Goal: Task Accomplishment & Management: Use online tool/utility

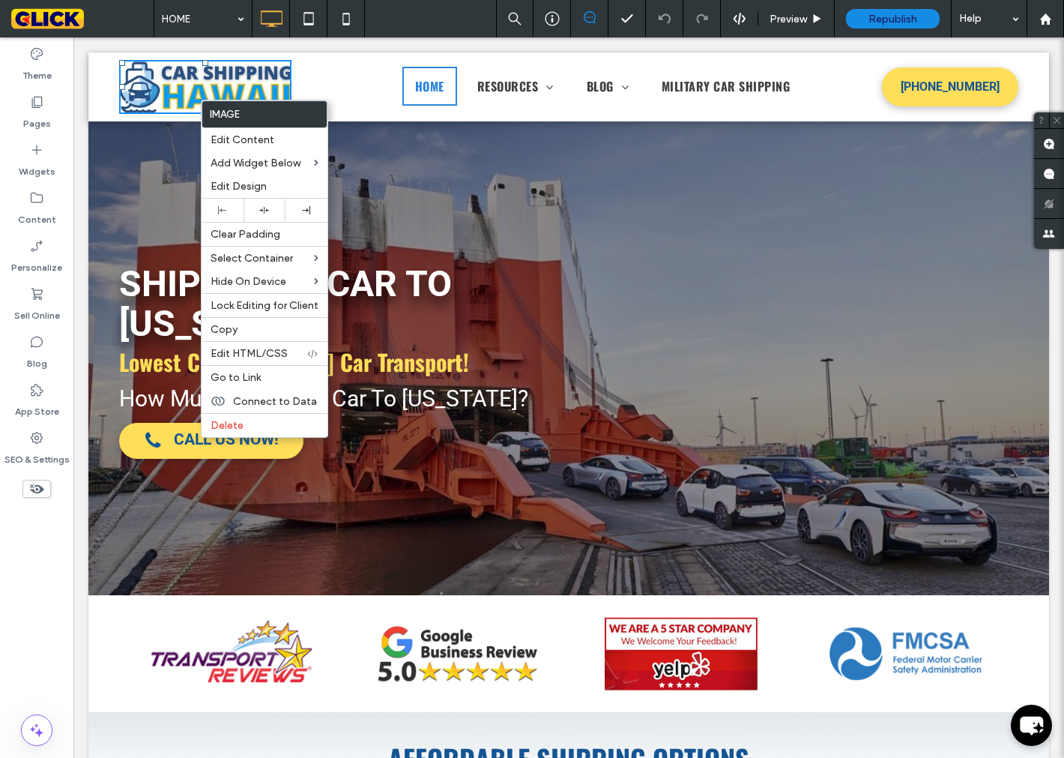
click at [176, 79] on img at bounding box center [205, 87] width 172 height 54
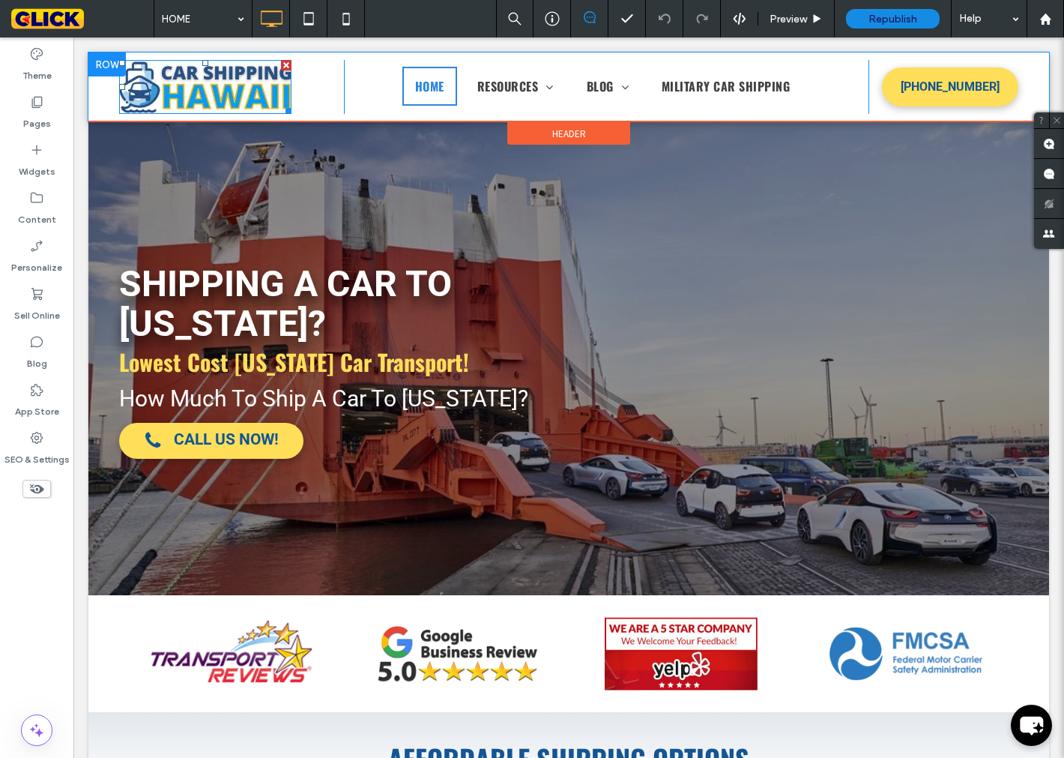
click at [176, 79] on img at bounding box center [205, 87] width 172 height 54
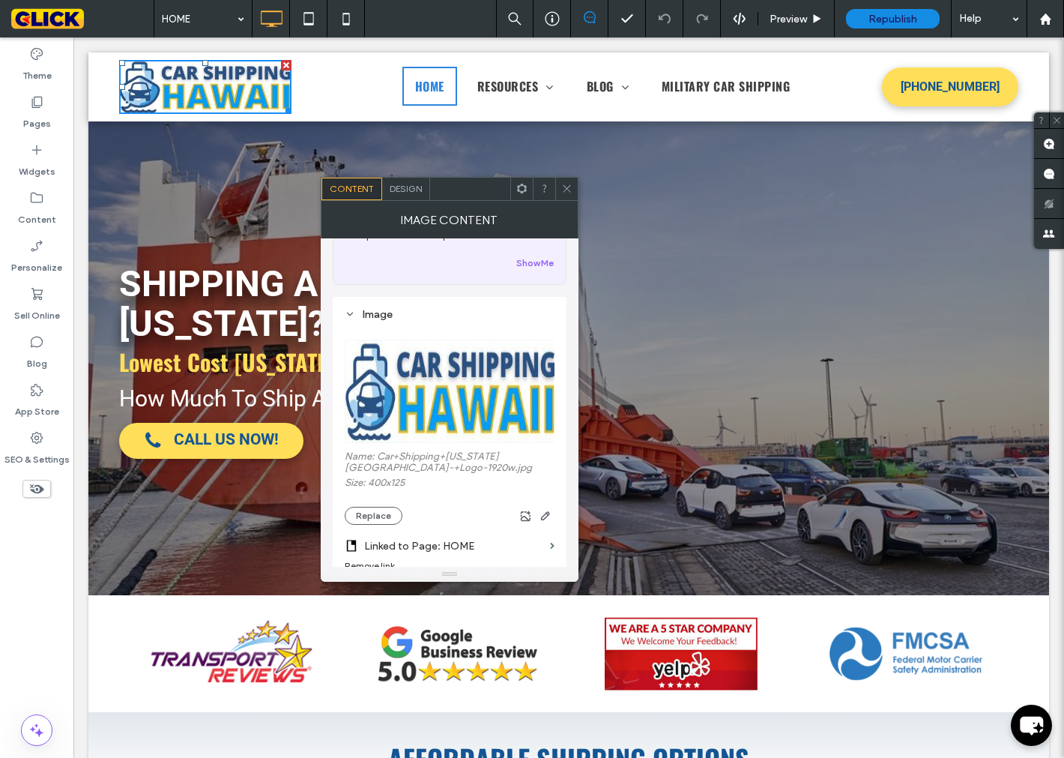
scroll to position [83, 0]
click at [378, 517] on button "Replace" at bounding box center [374, 516] width 58 height 18
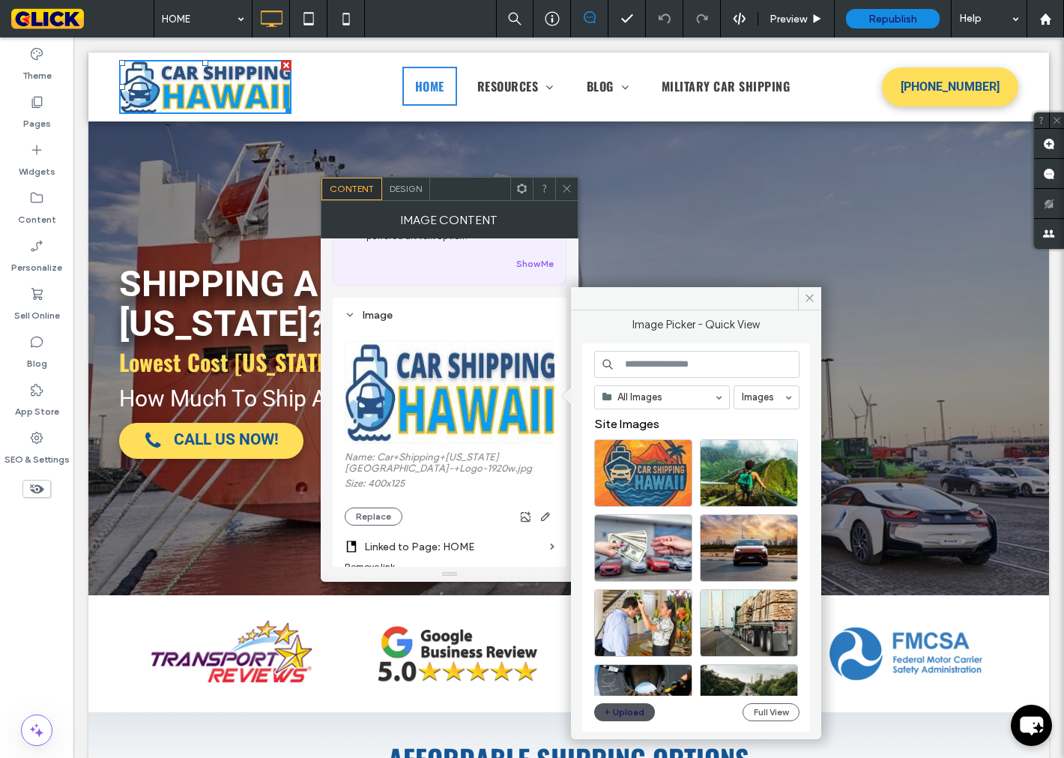
click at [634, 715] on button "Upload" at bounding box center [624, 712] width 61 height 18
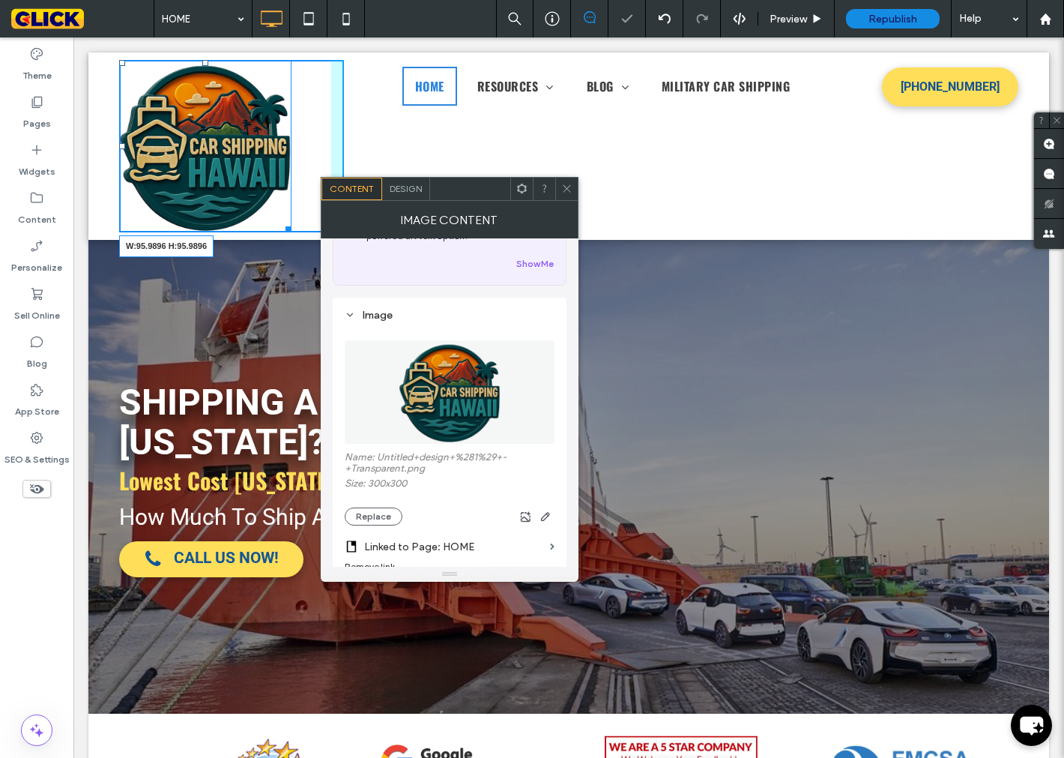
drag, startPoint x: 289, startPoint y: 230, endPoint x: 180, endPoint y: 130, distance: 148.5
click at [280, 221] on div at bounding box center [285, 226] width 11 height 11
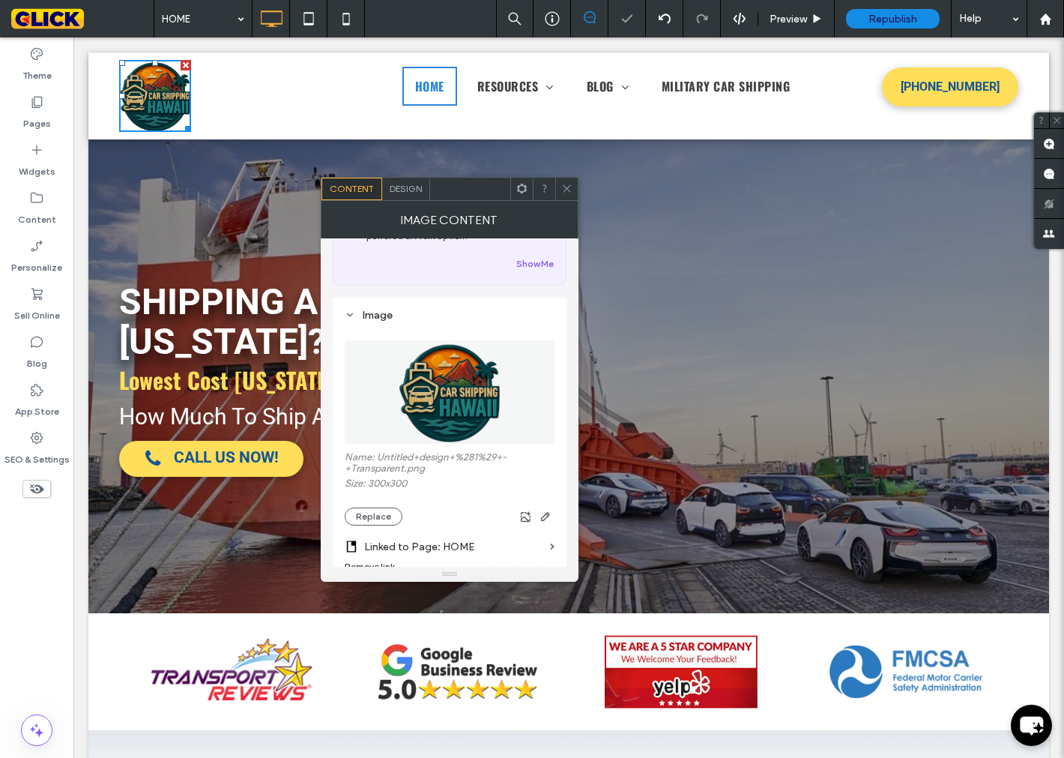
drag, startPoint x: 293, startPoint y: 117, endPoint x: 304, endPoint y: 124, distance: 12.9
click at [293, 117] on div "Click To Paste" at bounding box center [231, 96] width 225 height 72
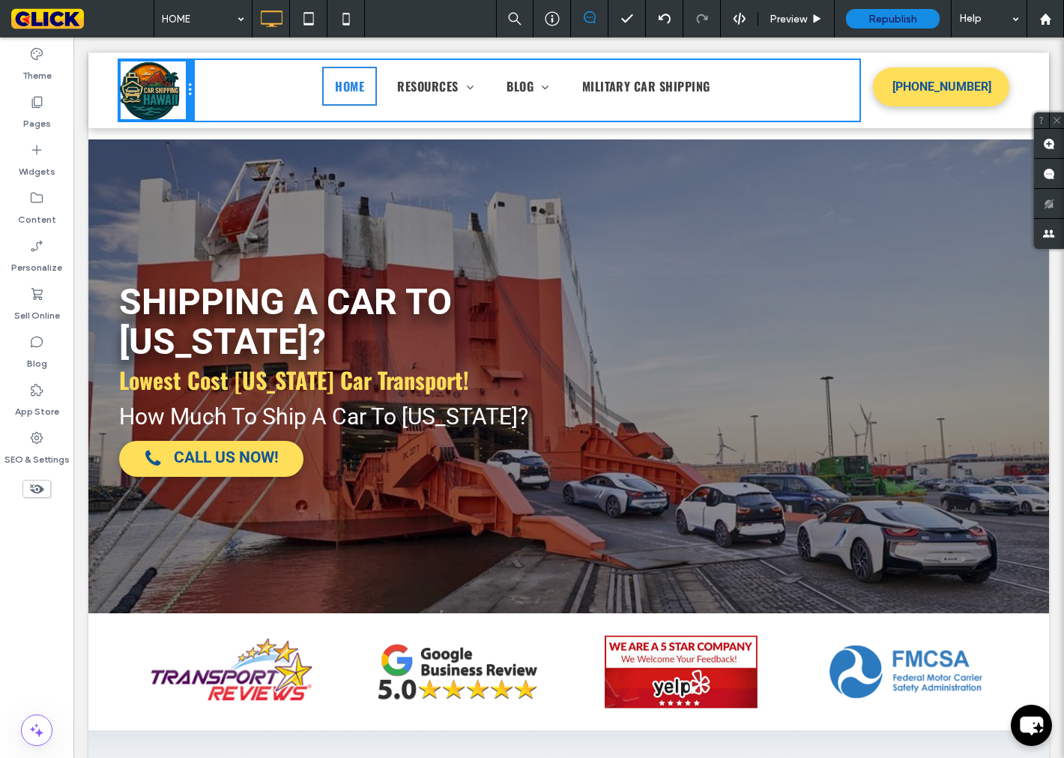
drag, startPoint x: 338, startPoint y: 92, endPoint x: 313, endPoint y: 172, distance: 83.9
click at [220, 103] on div "Click To Paste HOME RESOURCES SAILING SCHEDULE TRANSIT TIMES SHIPPING CHECKLIST…" at bounding box center [568, 90] width 899 height 61
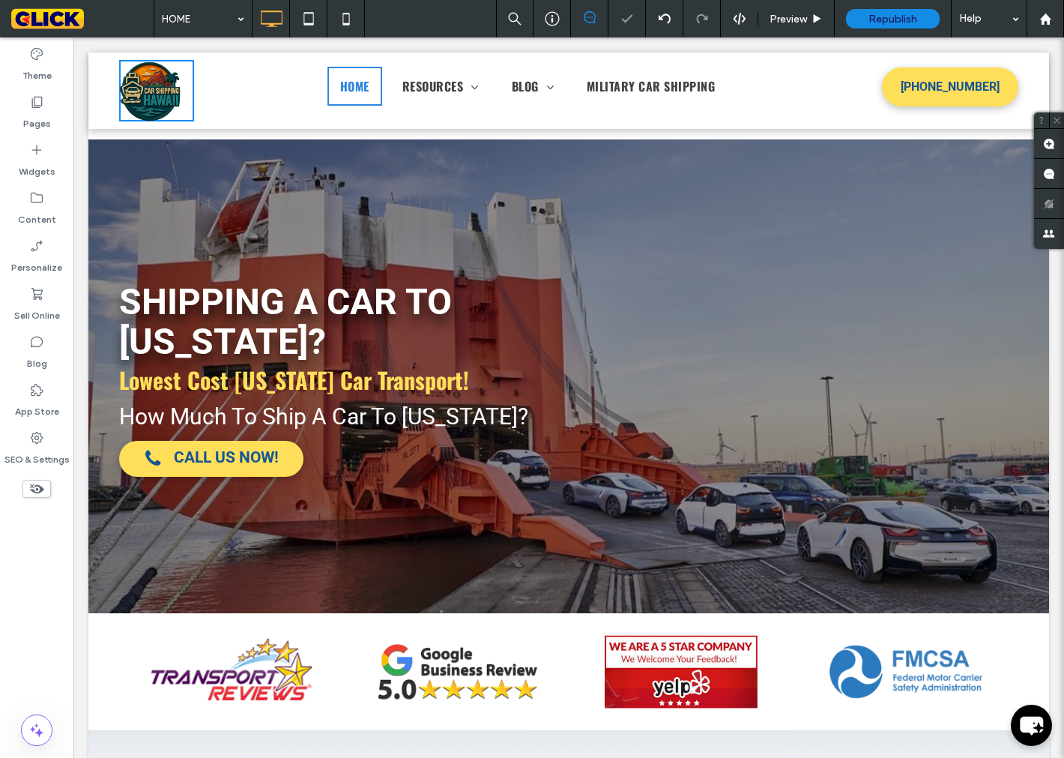
click at [119, 110] on img at bounding box center [149, 90] width 61 height 61
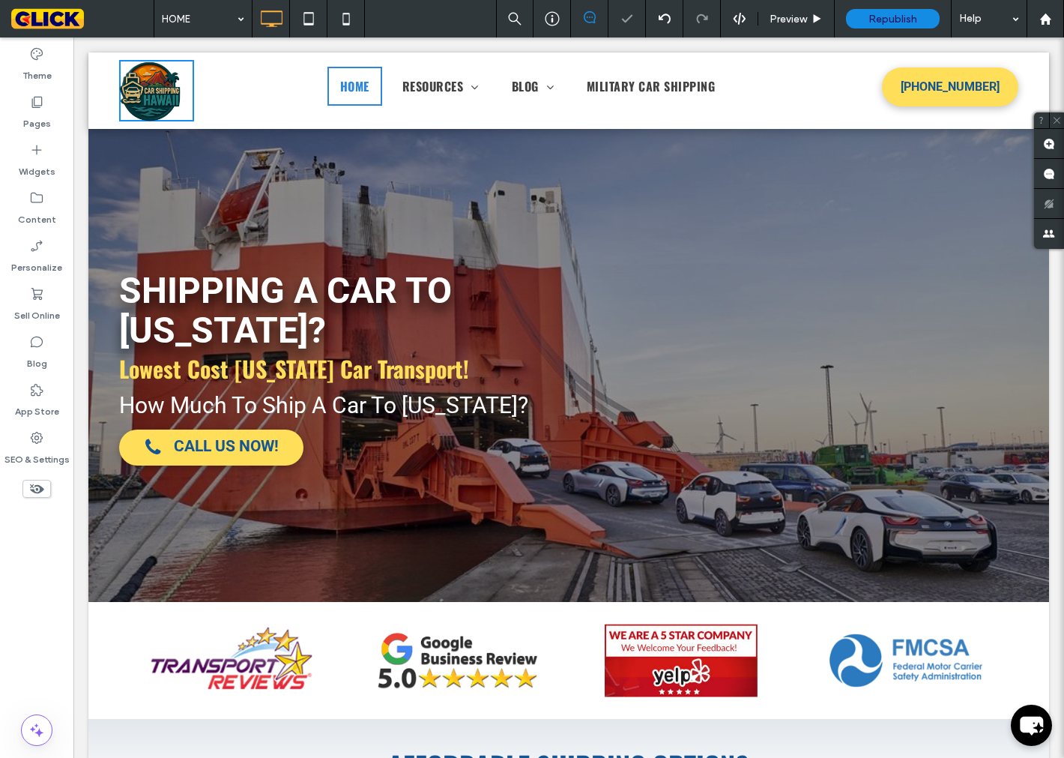
click at [452, 280] on span "SHIPPING A CAR TO [US_STATE]?" at bounding box center [285, 310] width 333 height 82
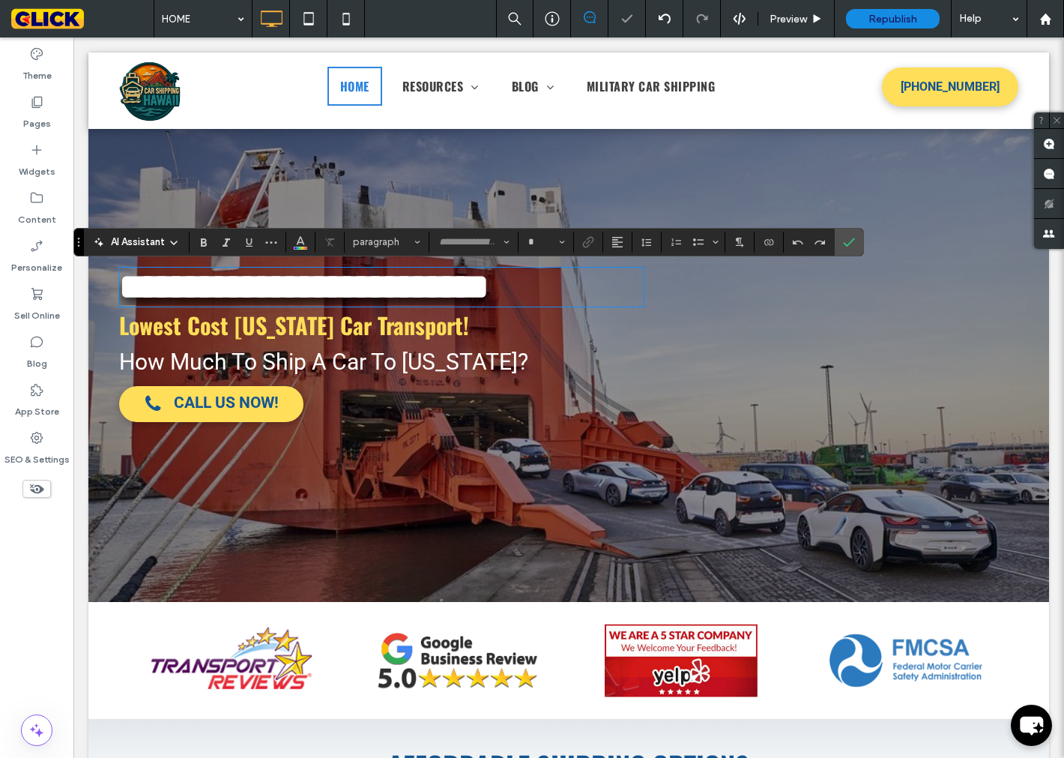
type input "******"
type input "**"
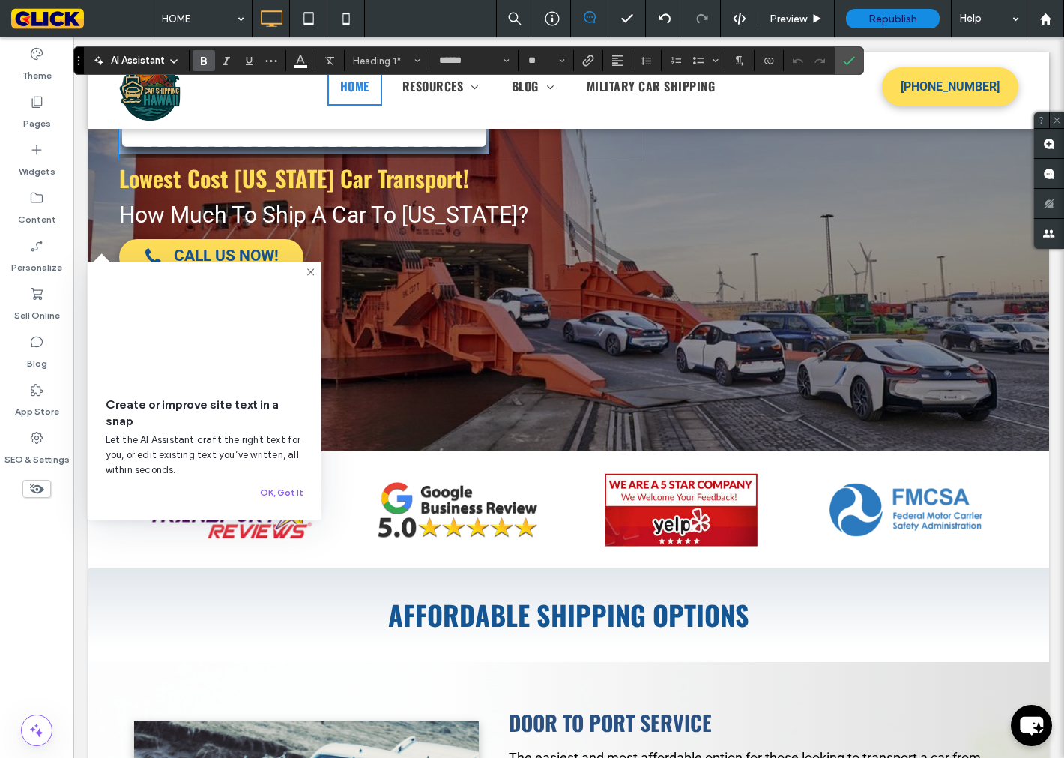
scroll to position [0, 0]
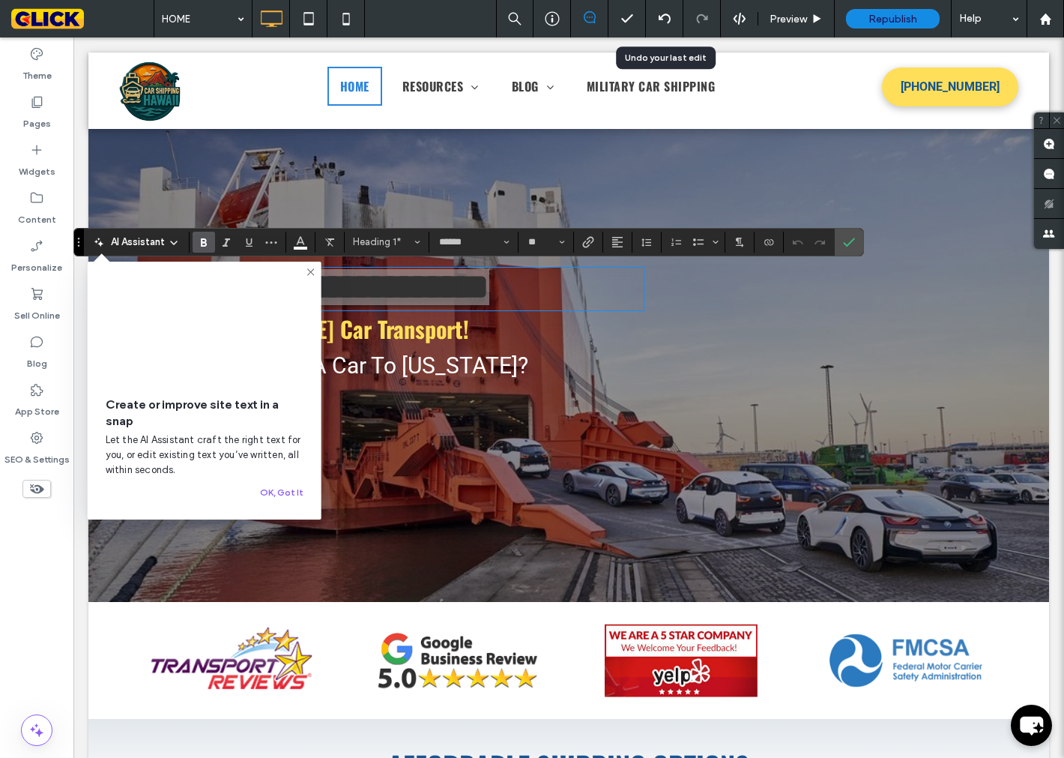
click at [665, 16] on icon at bounding box center [665, 19] width 12 height 12
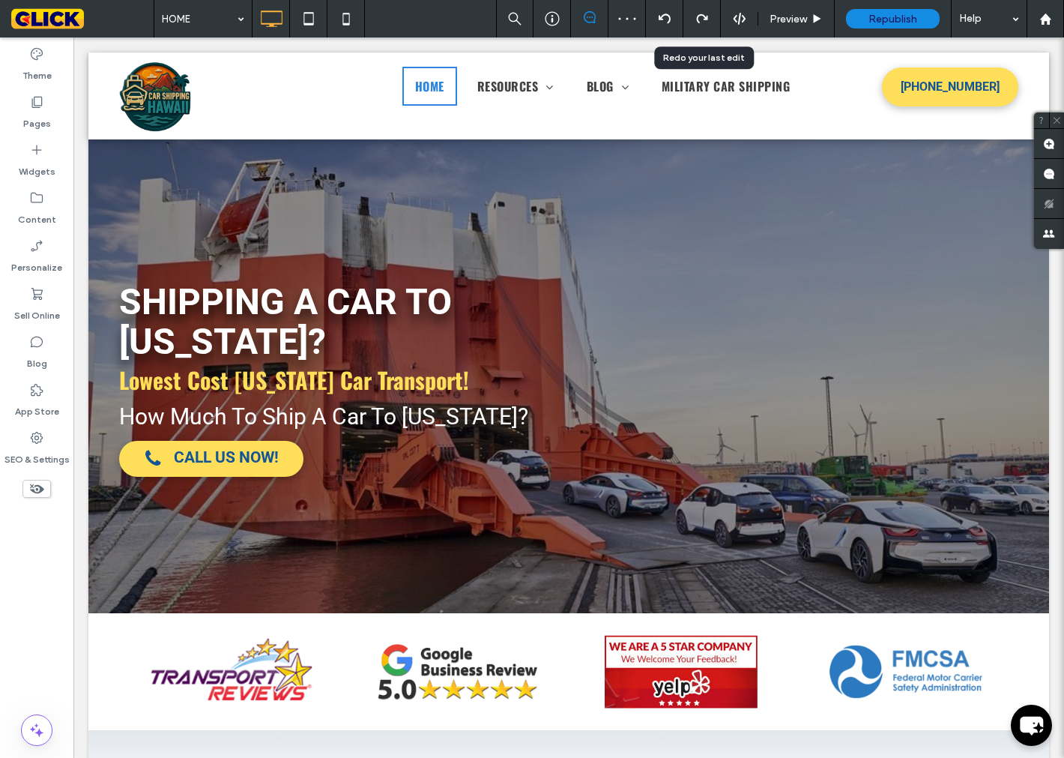
click at [701, 22] on icon at bounding box center [702, 19] width 12 height 12
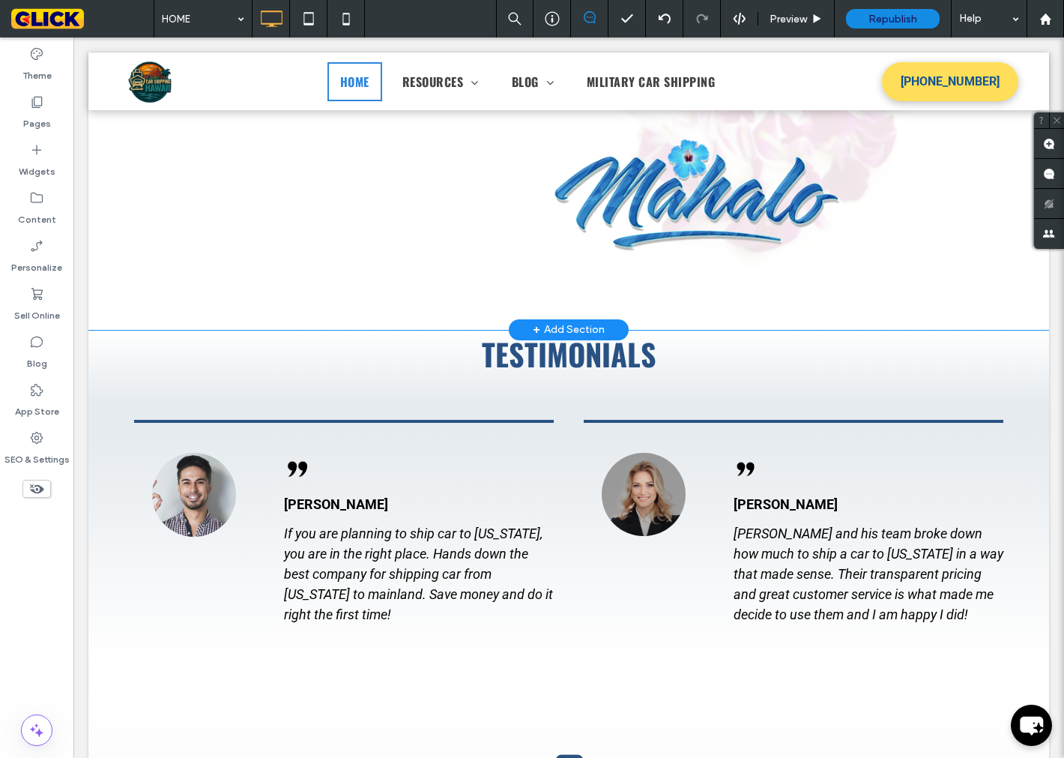
scroll to position [5895, 0]
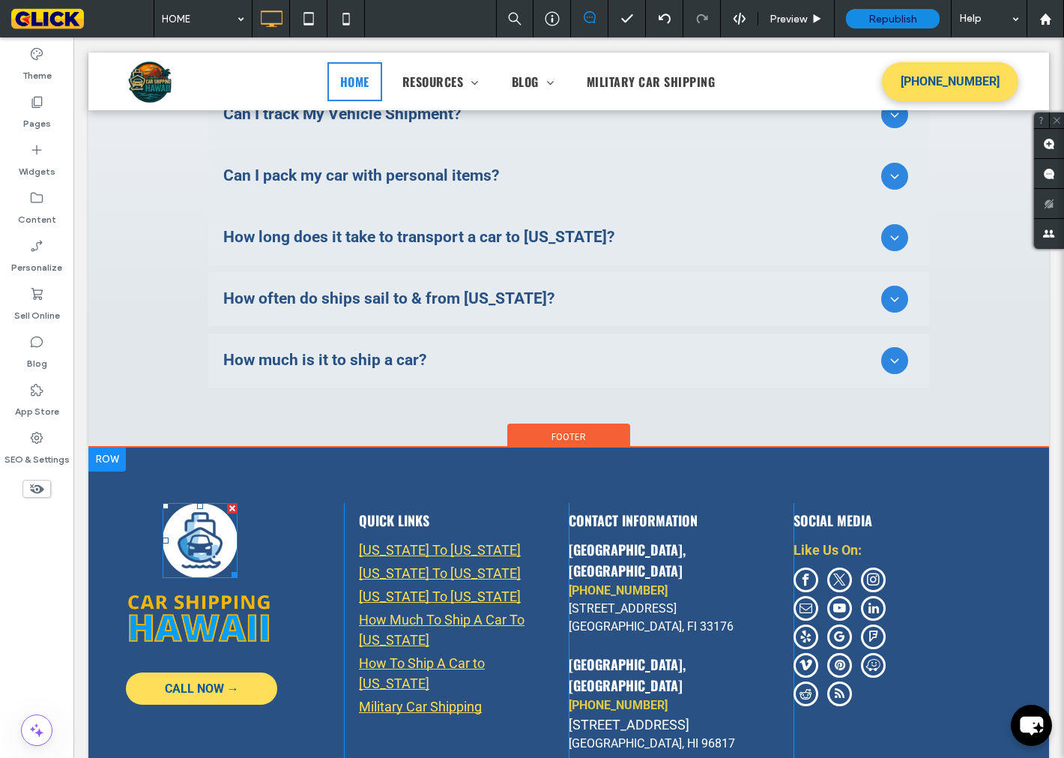
click at [203, 503] on img at bounding box center [200, 540] width 75 height 75
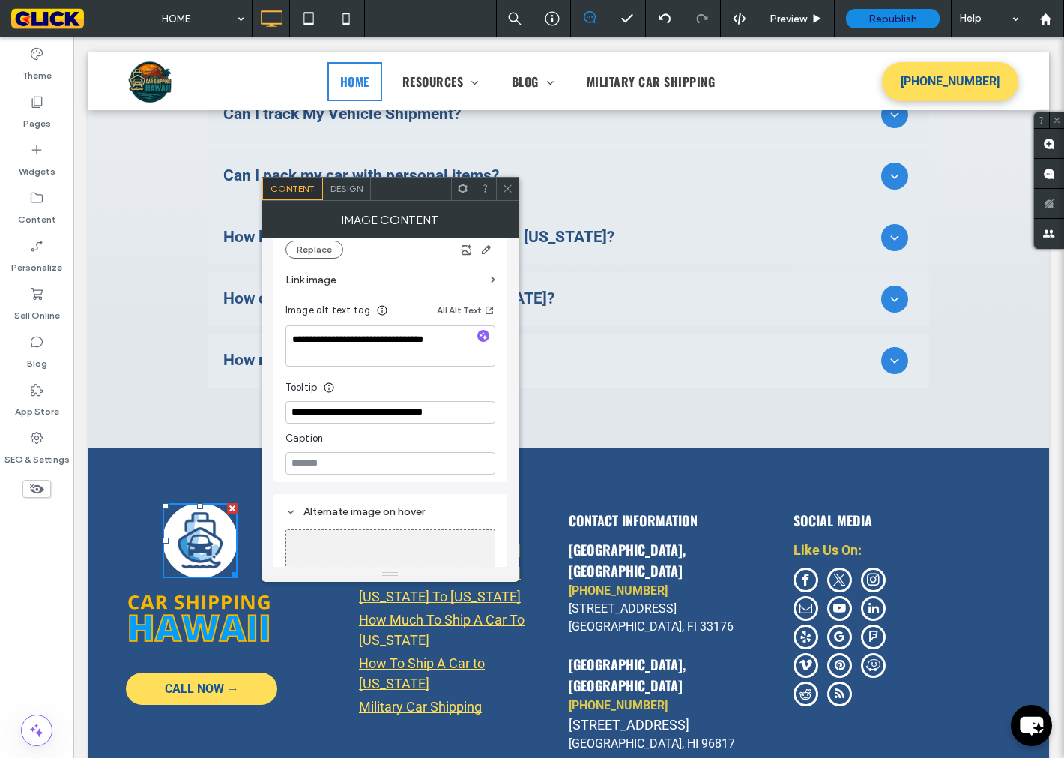
scroll to position [261, 0]
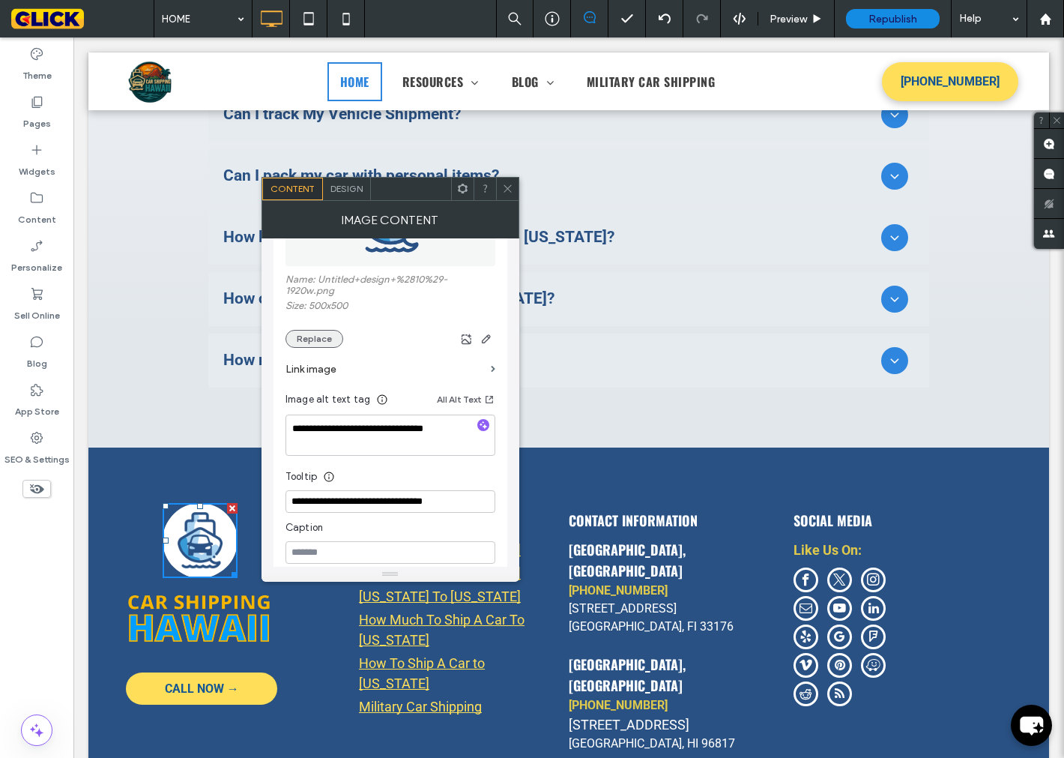
click at [330, 339] on button "Replace" at bounding box center [315, 339] width 58 height 18
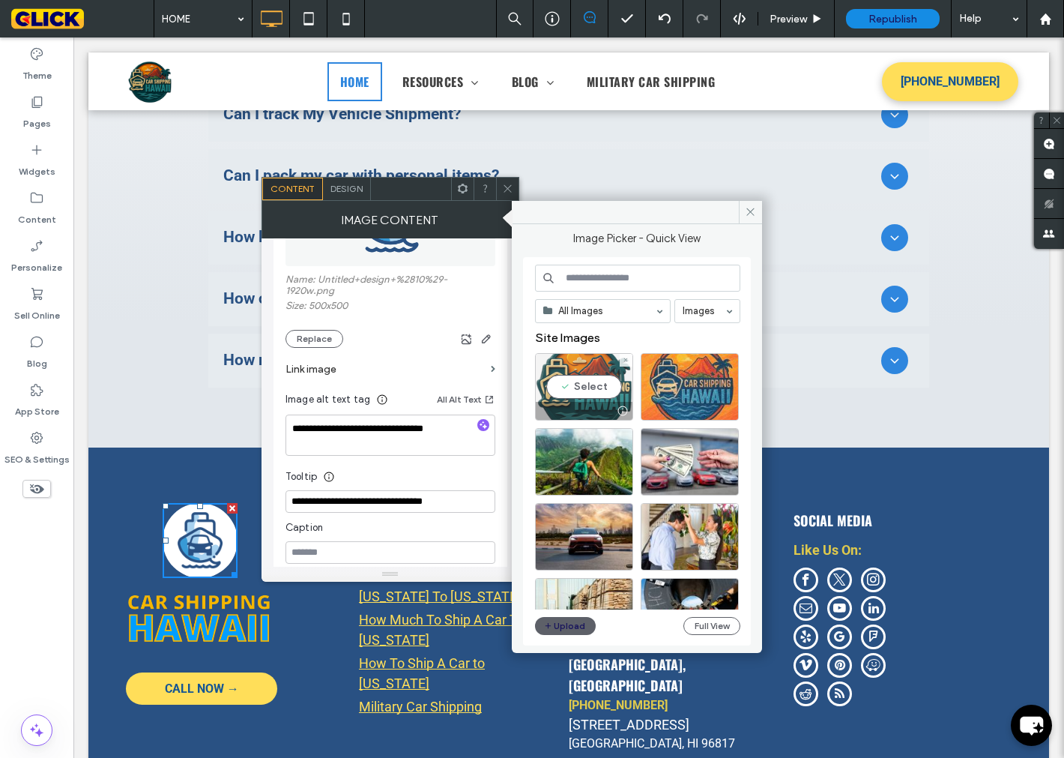
click at [602, 382] on div "Select" at bounding box center [584, 386] width 98 height 67
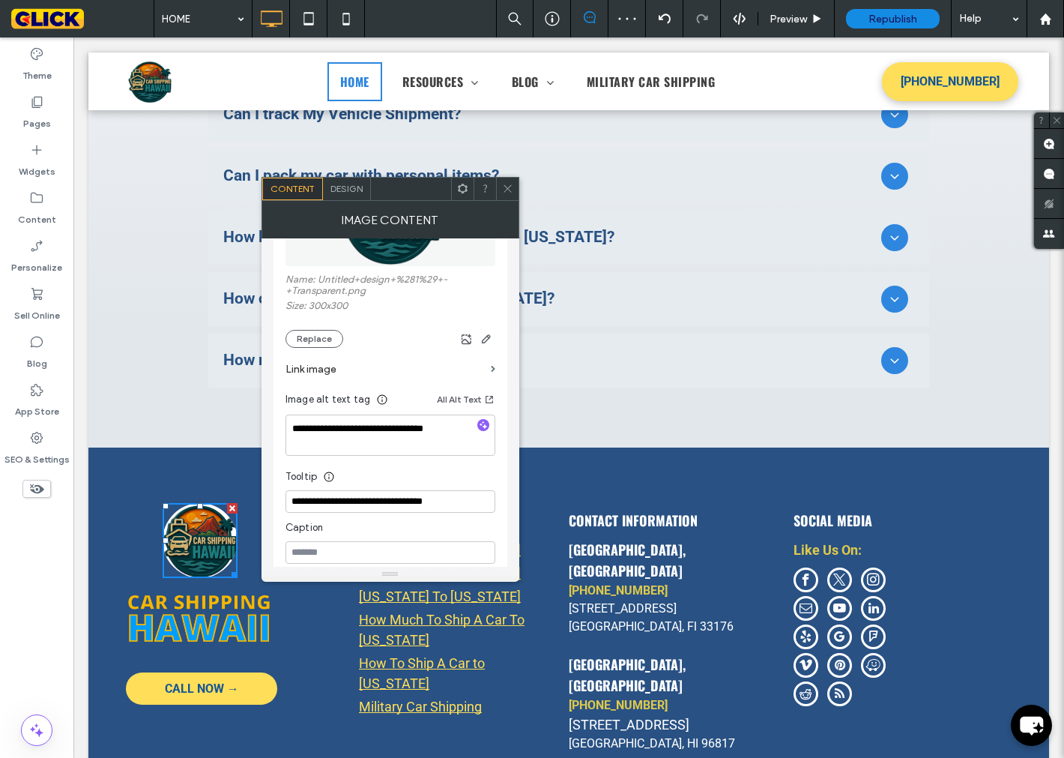
click at [136, 503] on div "CALL NOW → Click To Paste" at bounding box center [231, 631] width 225 height 257
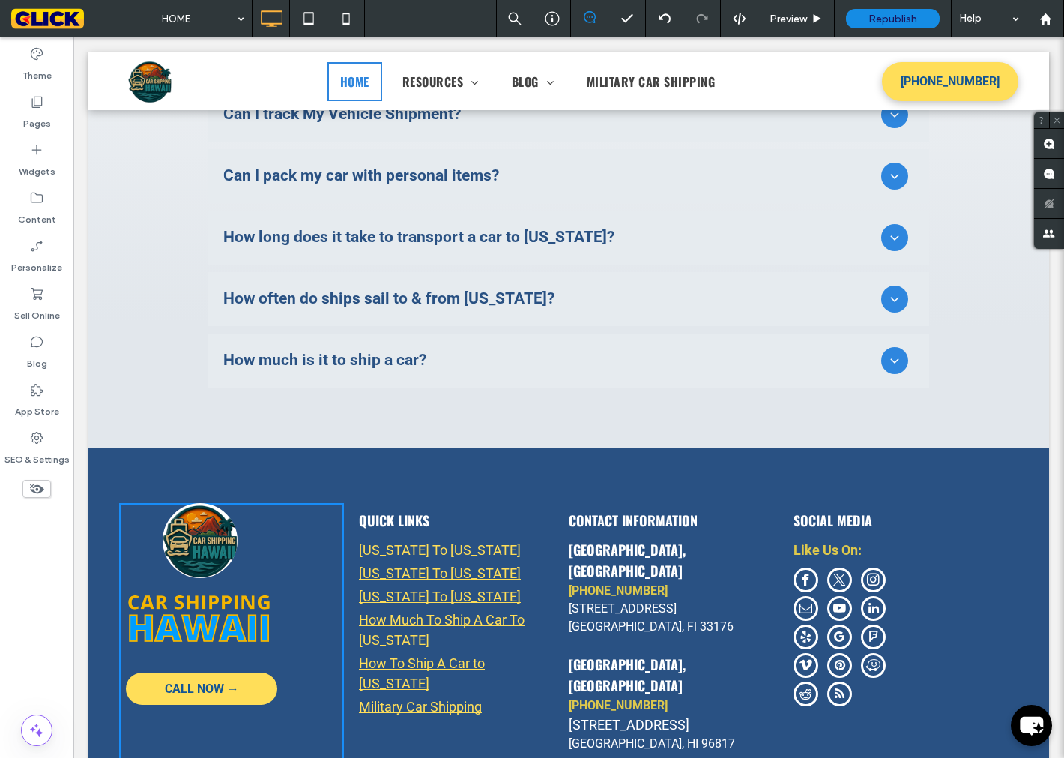
click at [206, 503] on img at bounding box center [200, 540] width 75 height 75
click at [219, 503] on img at bounding box center [200, 540] width 75 height 75
click at [204, 503] on img at bounding box center [200, 540] width 75 height 75
click at [294, 447] on div "CALL NOW → Click To Paste QUICK LINKS [US_STATE] To [US_STATE] [US_STATE] To [U…" at bounding box center [568, 631] width 961 height 368
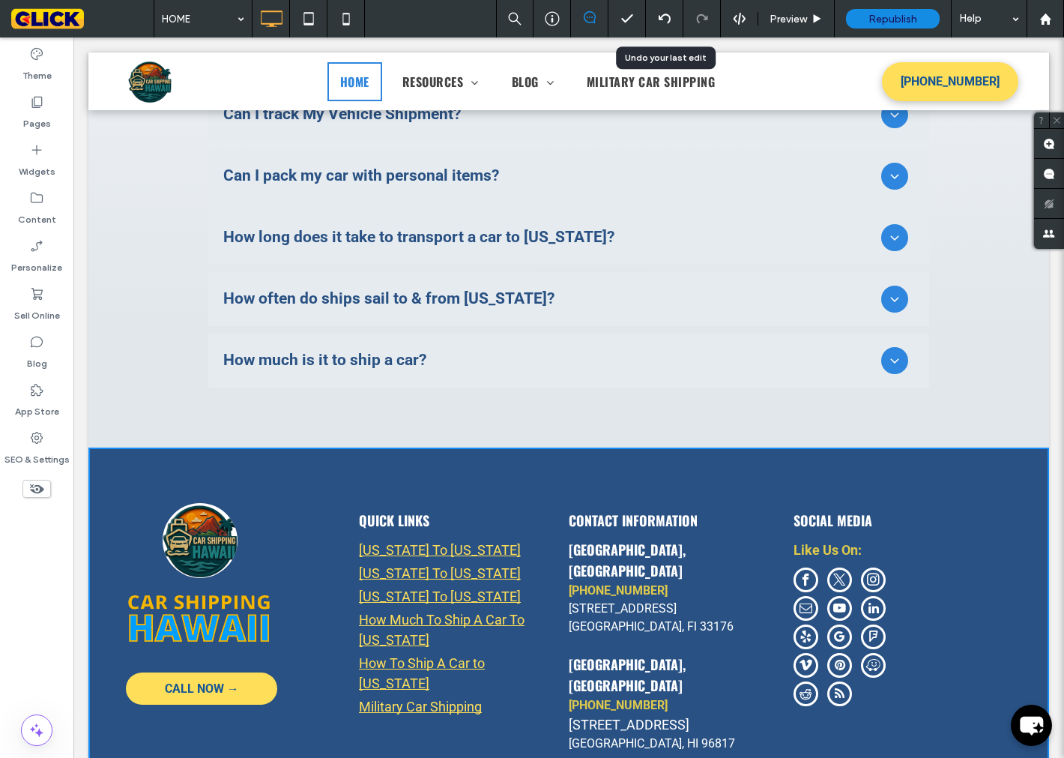
click at [656, 18] on div at bounding box center [664, 19] width 37 height 12
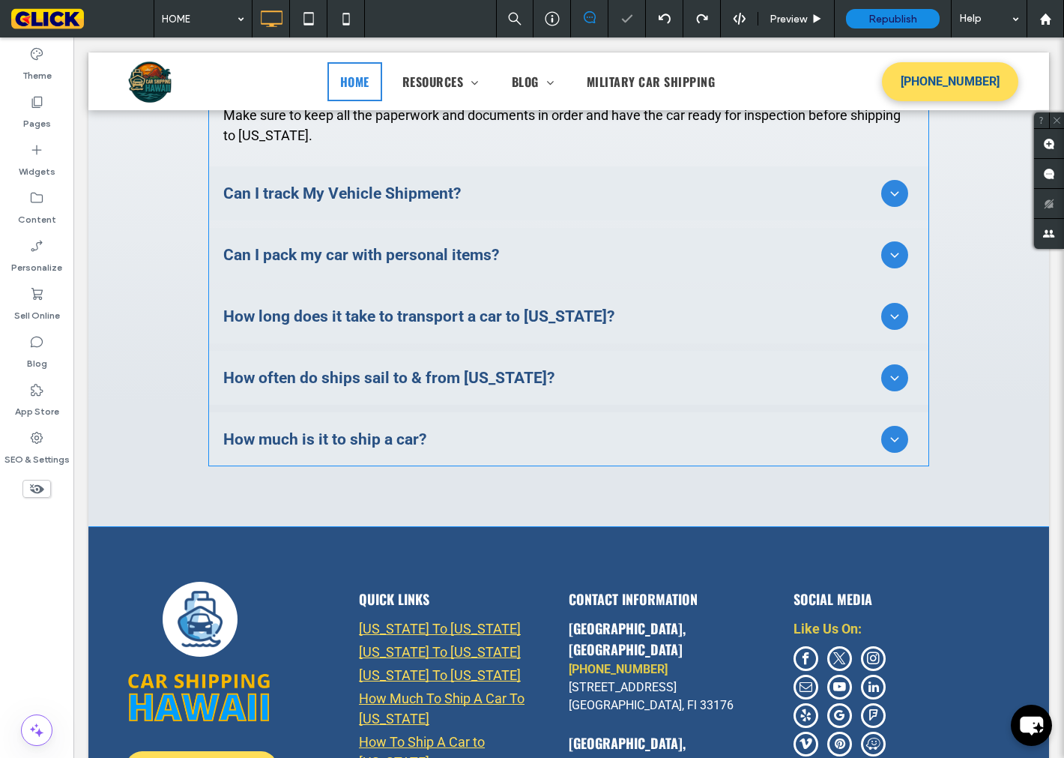
scroll to position [5877, 0]
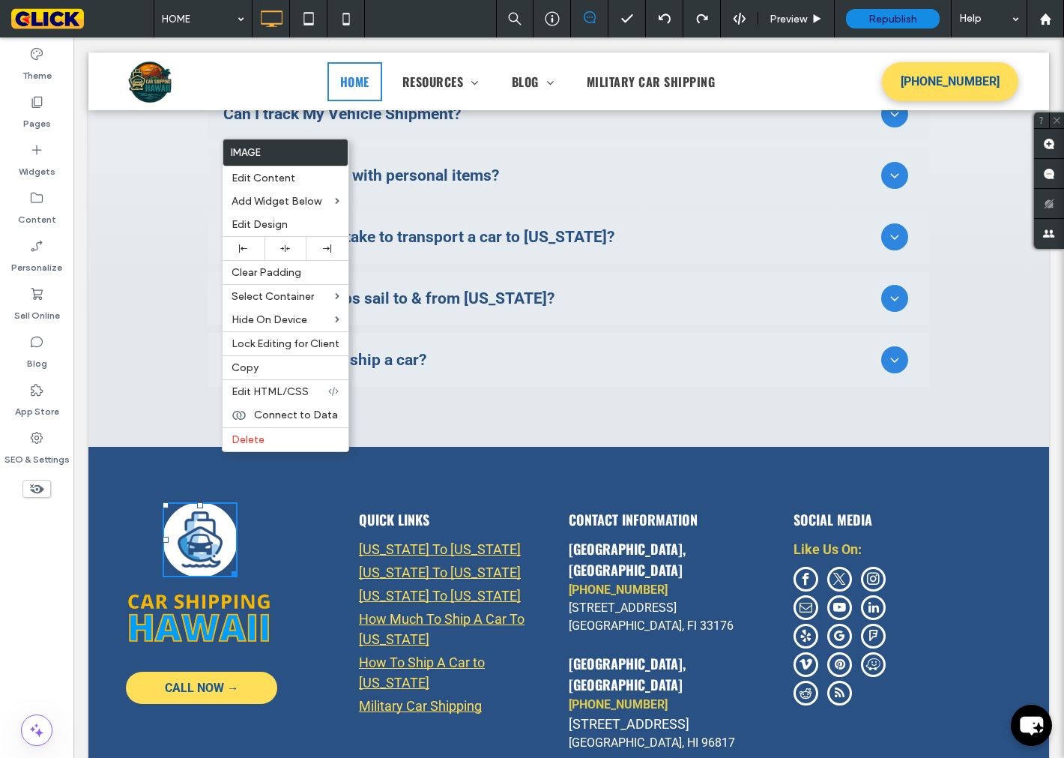
click at [199, 502] on img at bounding box center [200, 539] width 75 height 75
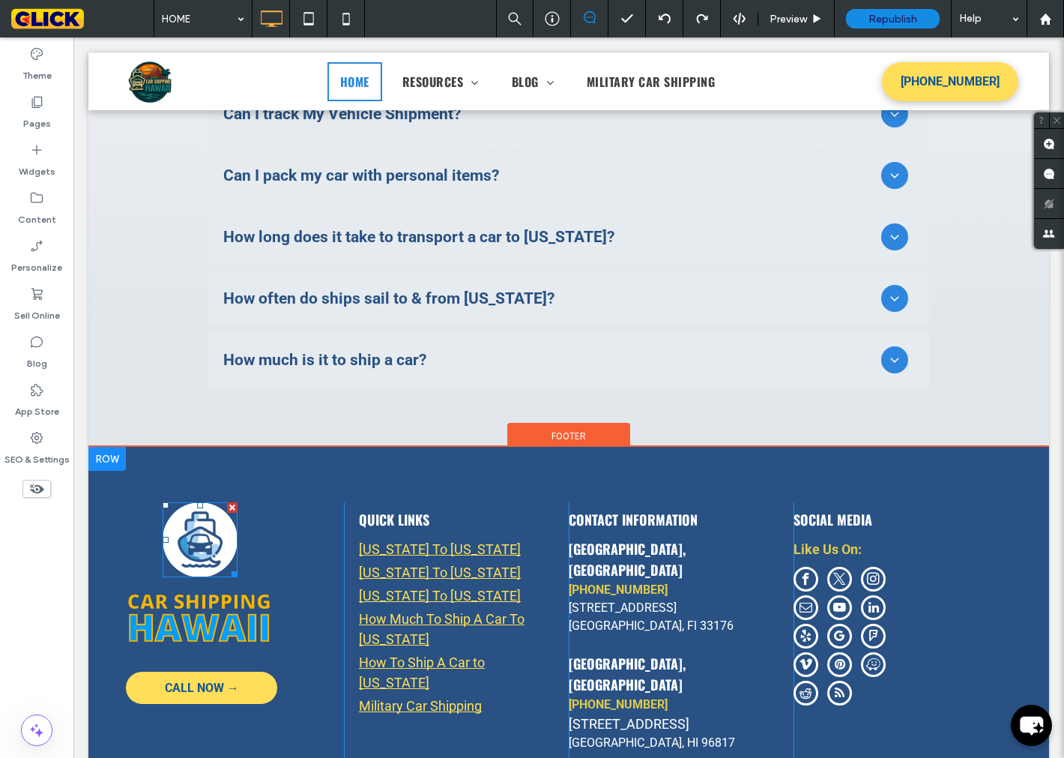
click at [199, 502] on img at bounding box center [200, 539] width 75 height 75
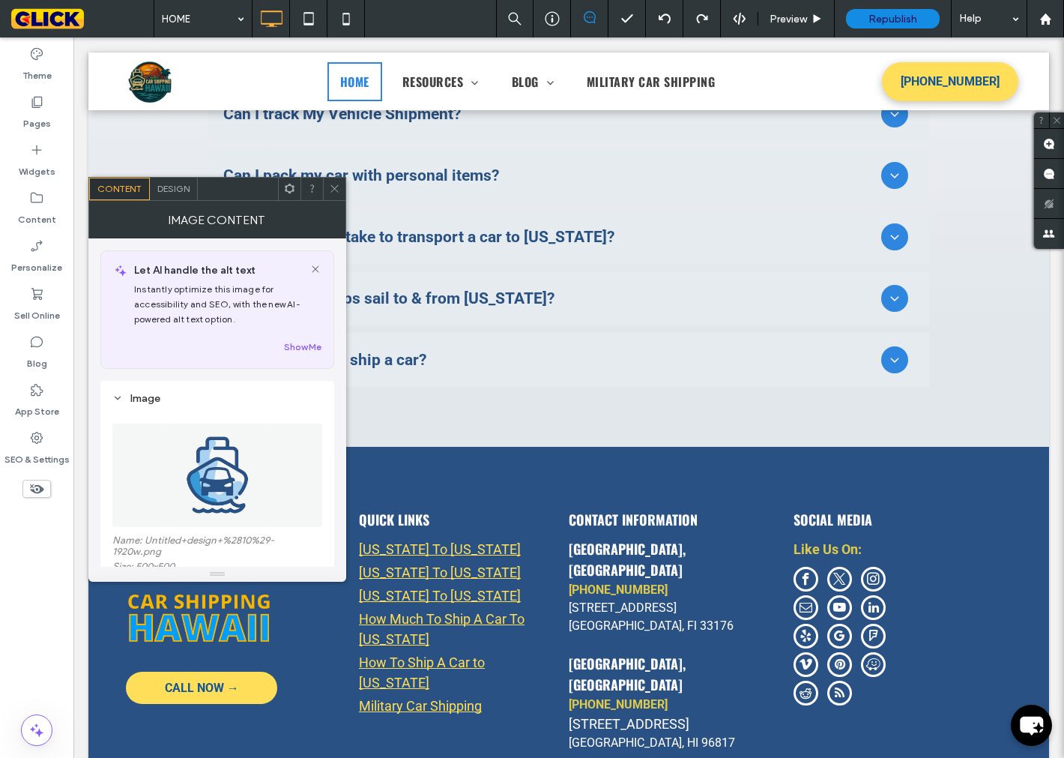
scroll to position [83, 0]
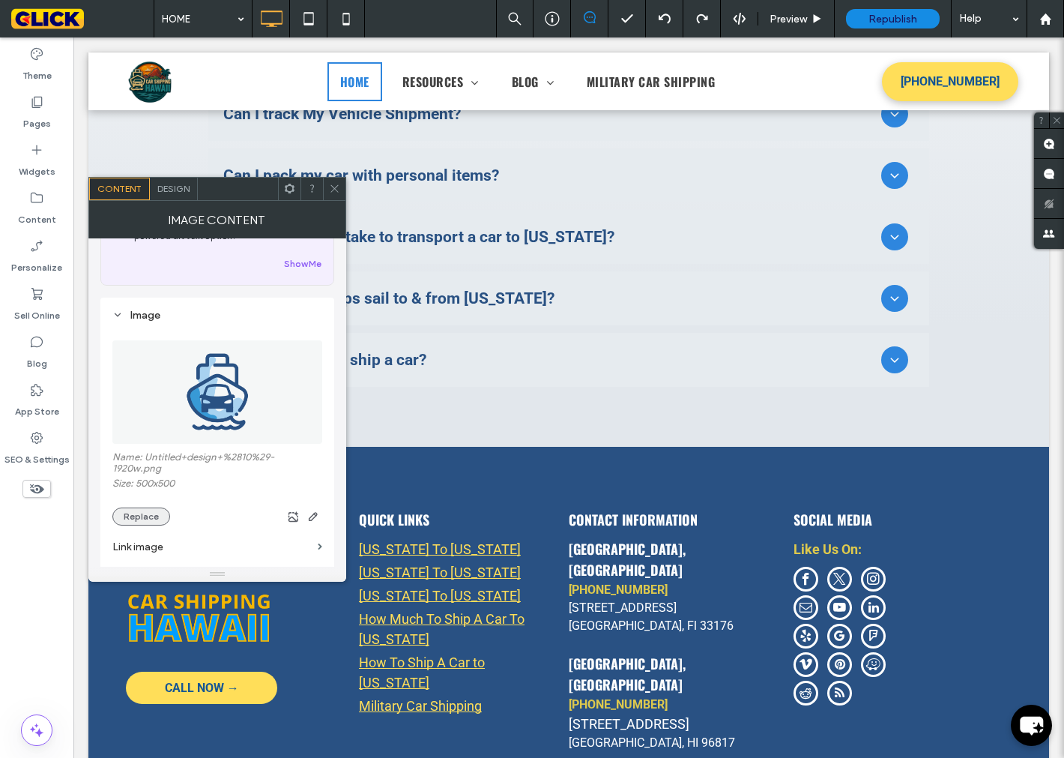
click at [124, 525] on button "Replace" at bounding box center [141, 516] width 58 height 18
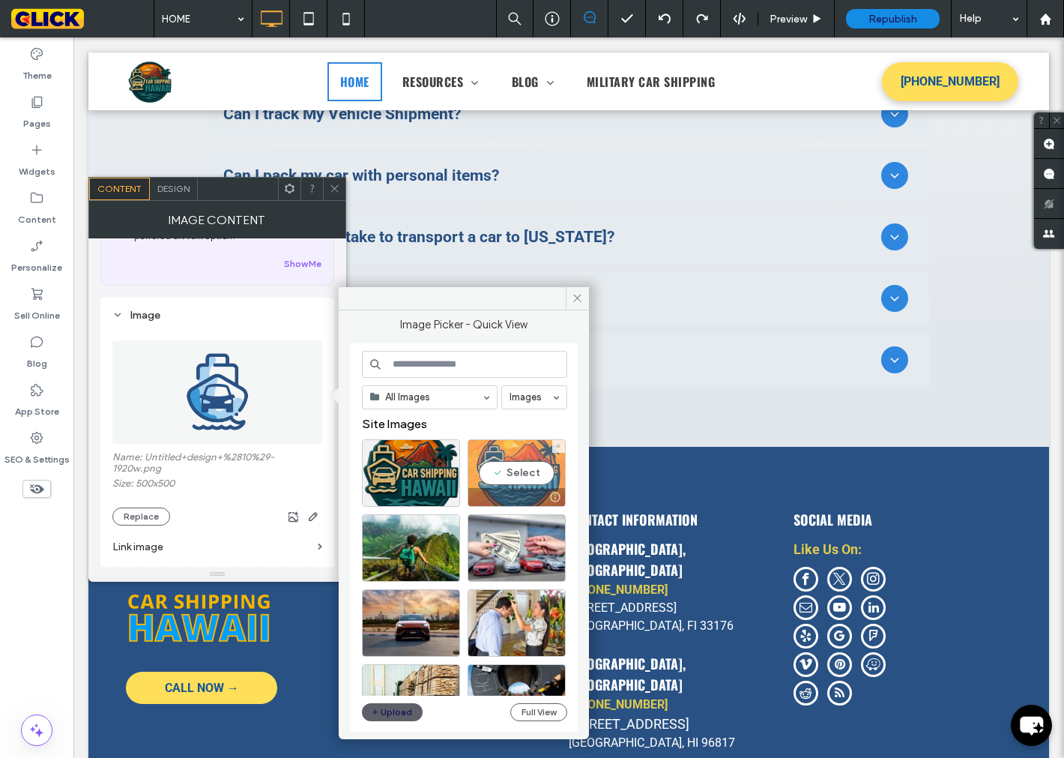
click at [523, 474] on div "Select" at bounding box center [517, 472] width 98 height 67
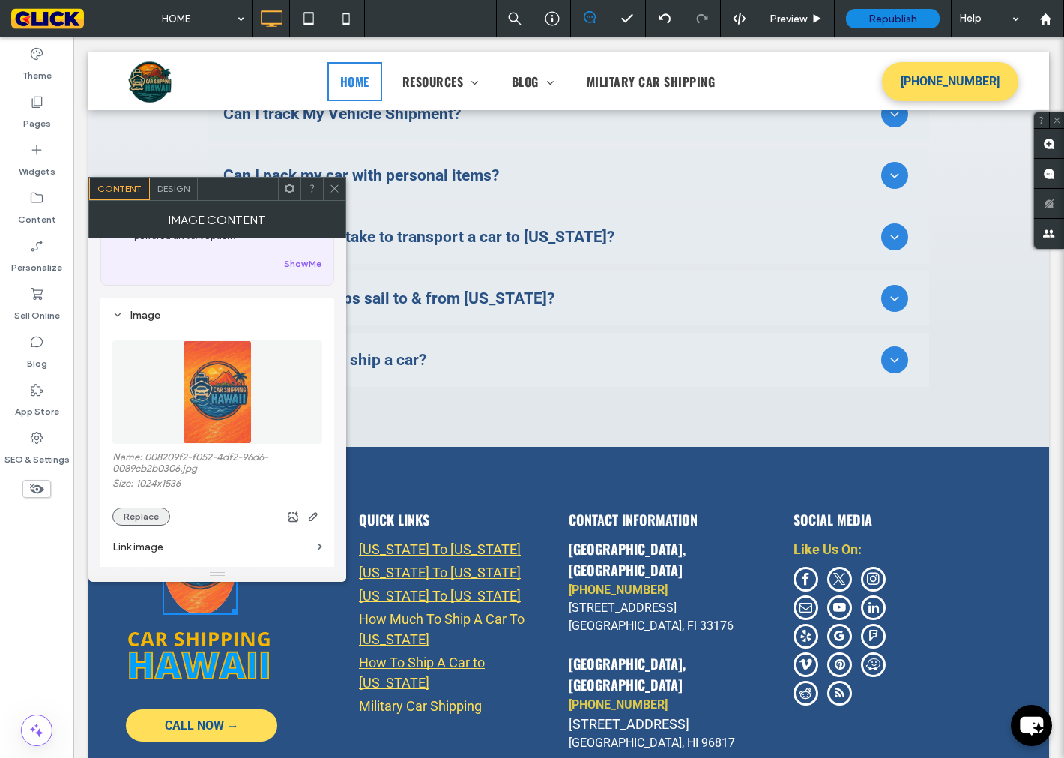
click at [145, 525] on button "Replace" at bounding box center [141, 516] width 58 height 18
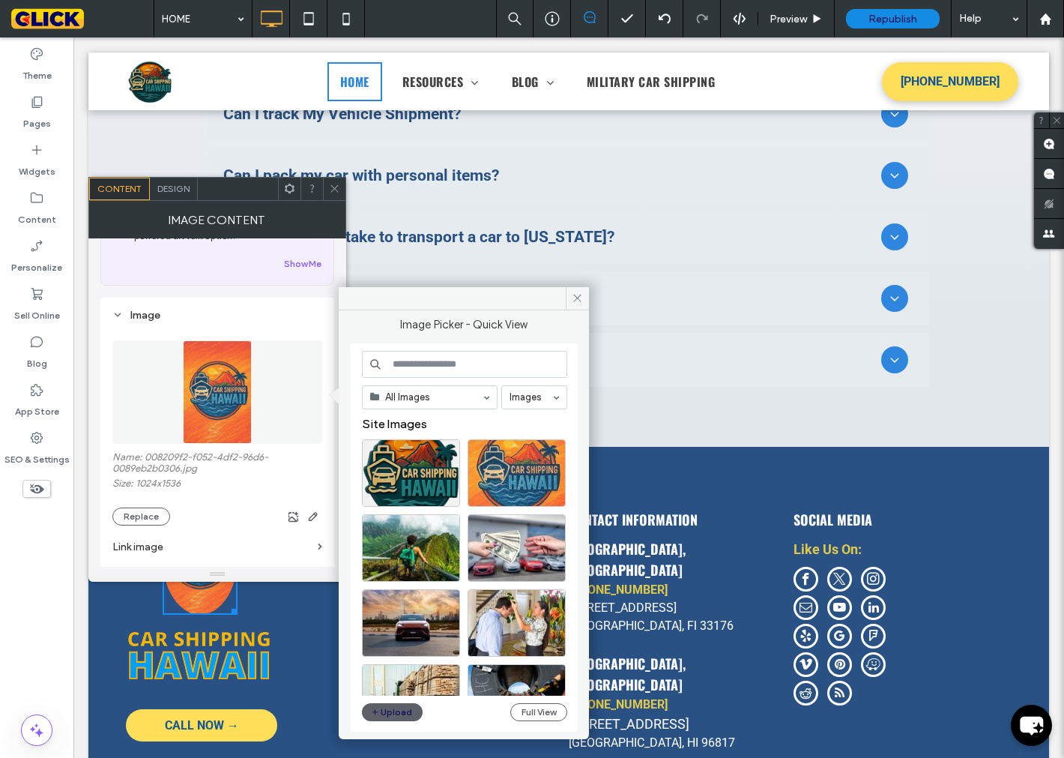
click at [335, 183] on icon at bounding box center [334, 188] width 11 height 11
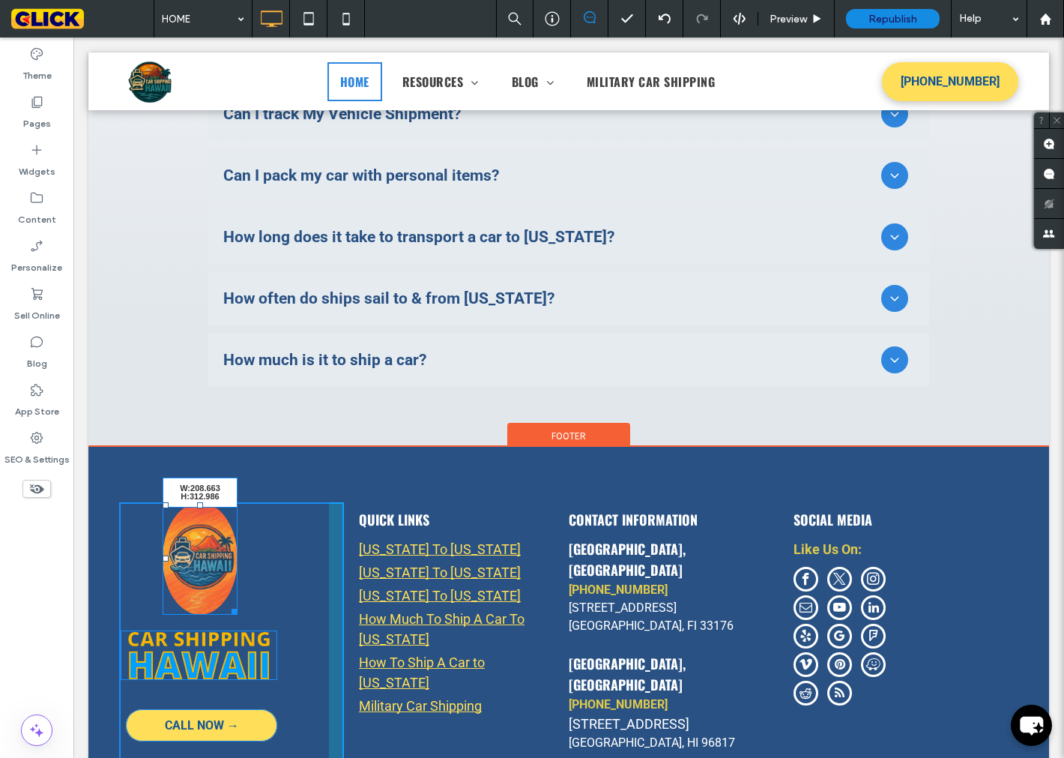
drag, startPoint x: 229, startPoint y: 510, endPoint x: 324, endPoint y: 633, distance: 155.3
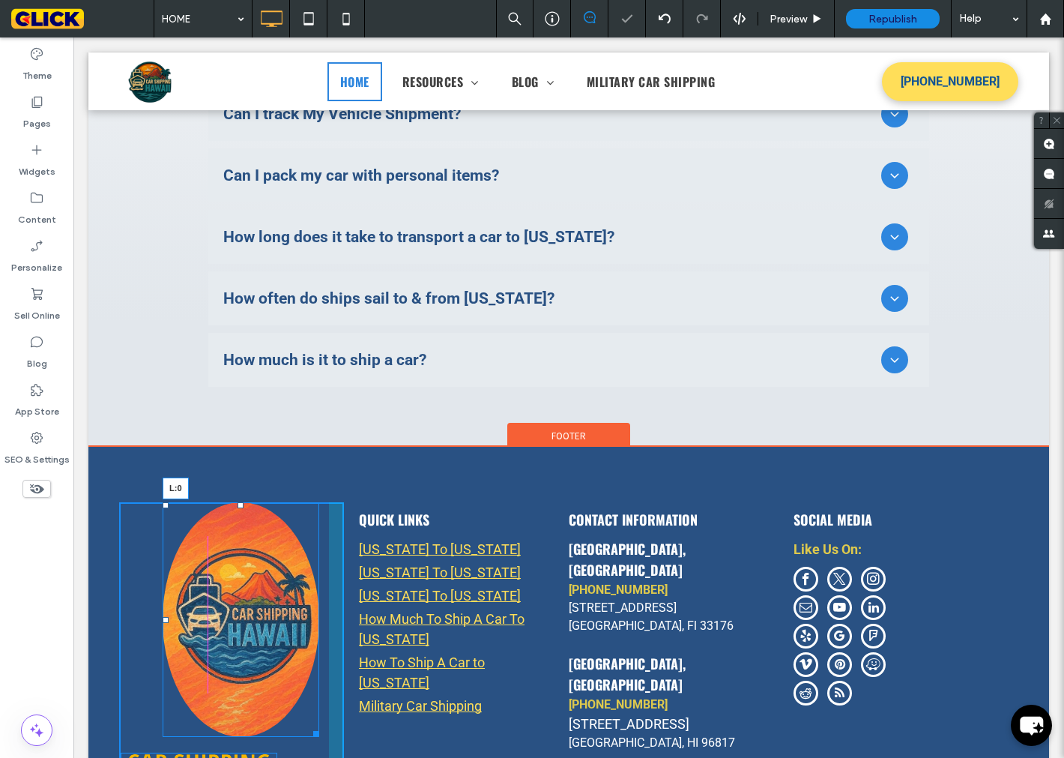
drag, startPoint x: 156, startPoint y: 519, endPoint x: 197, endPoint y: 562, distance: 59.4
click at [106, 522] on div "L:0 CALL NOW → Click To Paste QUICK LINKS [US_STATE] To [US_STATE] [US_STATE] T…" at bounding box center [568, 686] width 961 height 479
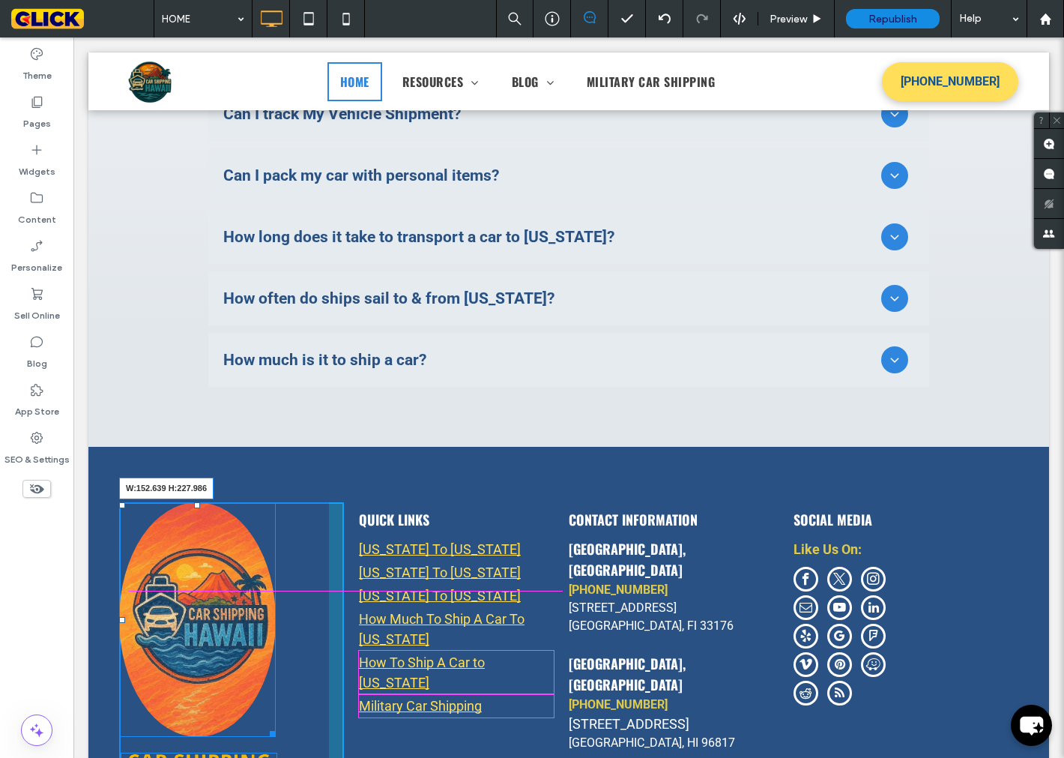
drag, startPoint x: 264, startPoint y: 631, endPoint x: 354, endPoint y: 572, distance: 108.3
click at [375, 567] on div "W:152.639 H:227.986 CALL NOW → Click To Paste QUICK LINKS [US_STATE] To [US_STA…" at bounding box center [568, 686] width 899 height 369
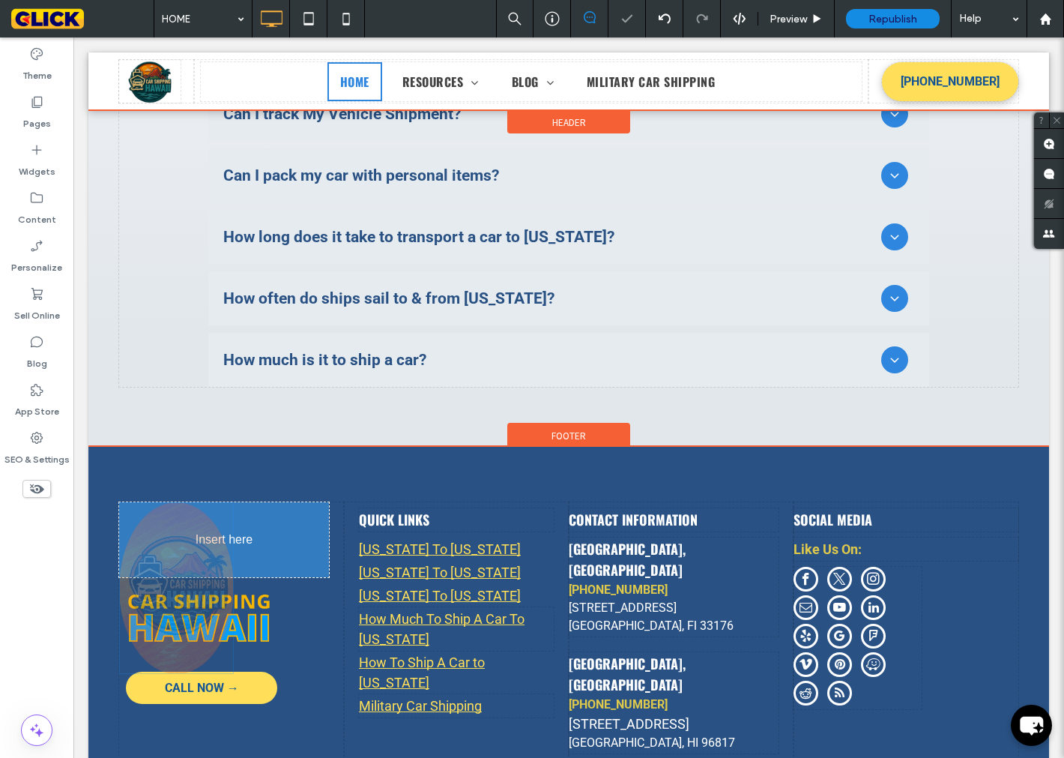
drag, startPoint x: 195, startPoint y: 500, endPoint x: 274, endPoint y: 514, distance: 80.0
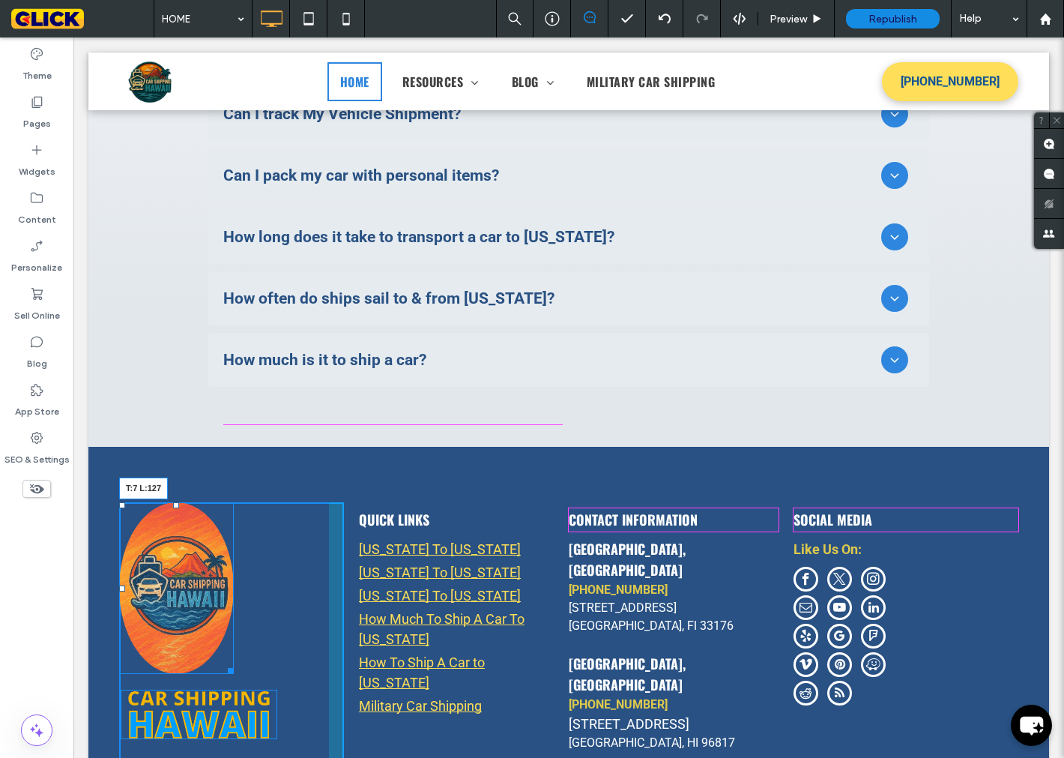
drag, startPoint x: 115, startPoint y: 406, endPoint x: 298, endPoint y: 411, distance: 182.2
click at [234, 502] on div "T:7 L:127" at bounding box center [176, 588] width 115 height 172
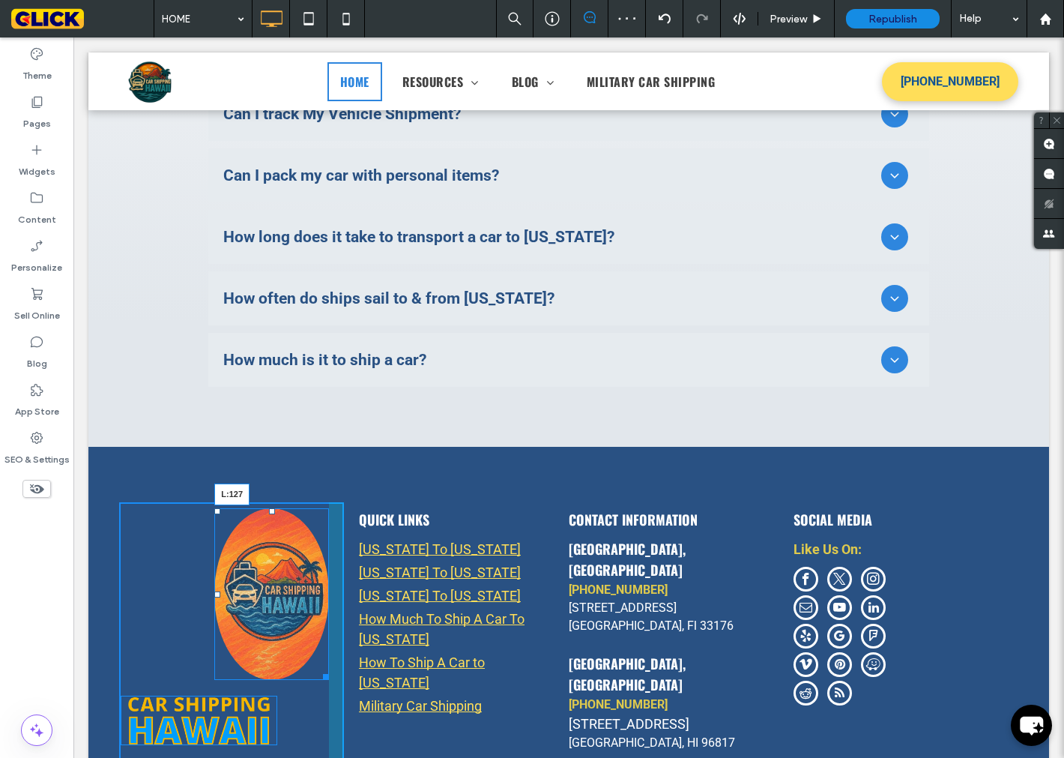
drag, startPoint x: 211, startPoint y: 492, endPoint x: 357, endPoint y: 532, distance: 151.6
click at [283, 508] on div "L:127" at bounding box center [271, 594] width 115 height 172
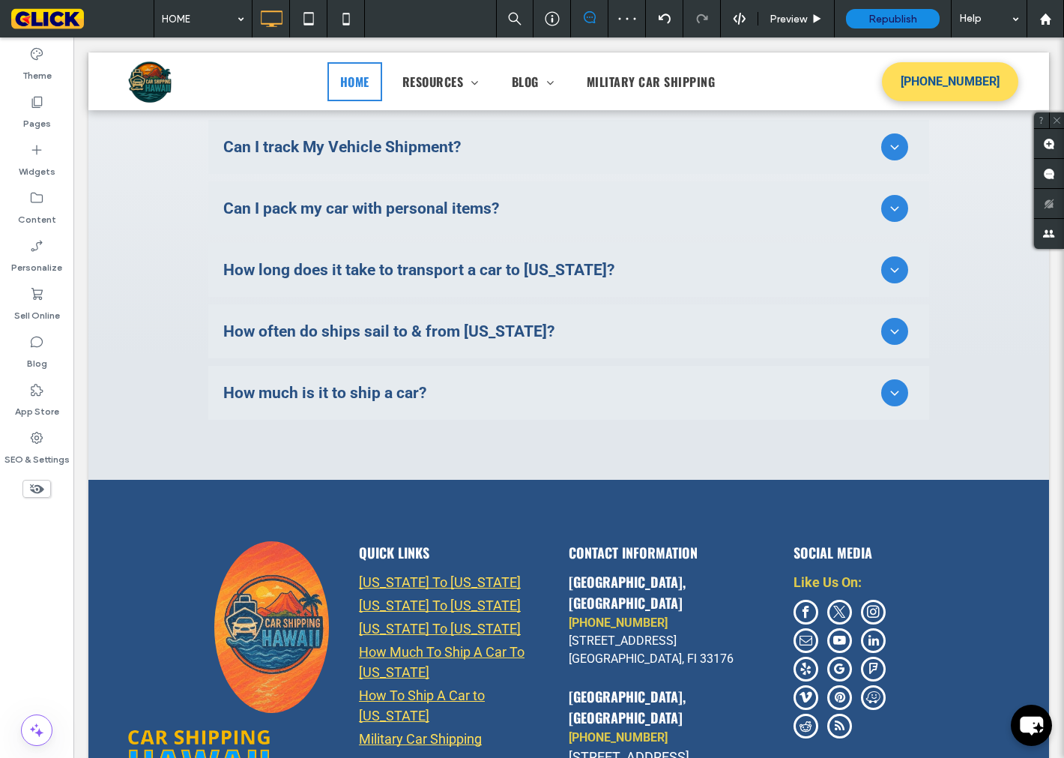
scroll to position [5877, 0]
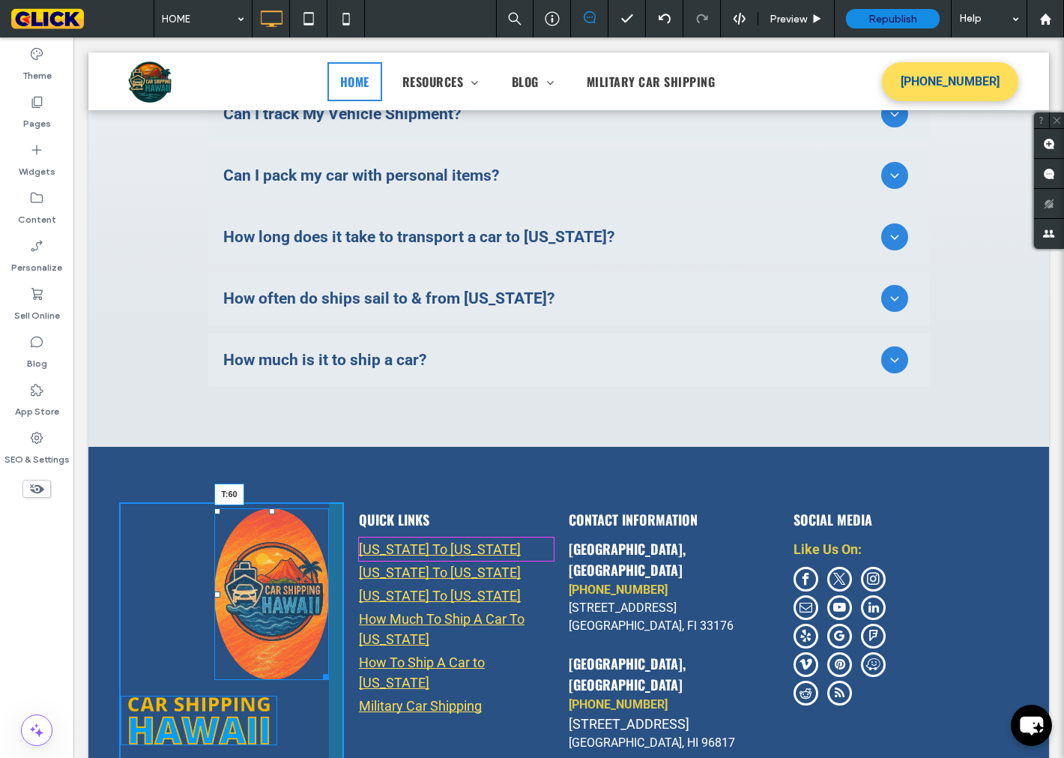
drag, startPoint x: 263, startPoint y: 414, endPoint x: 263, endPoint y: 453, distance: 39.7
click at [269, 508] on div at bounding box center [272, 511] width 6 height 6
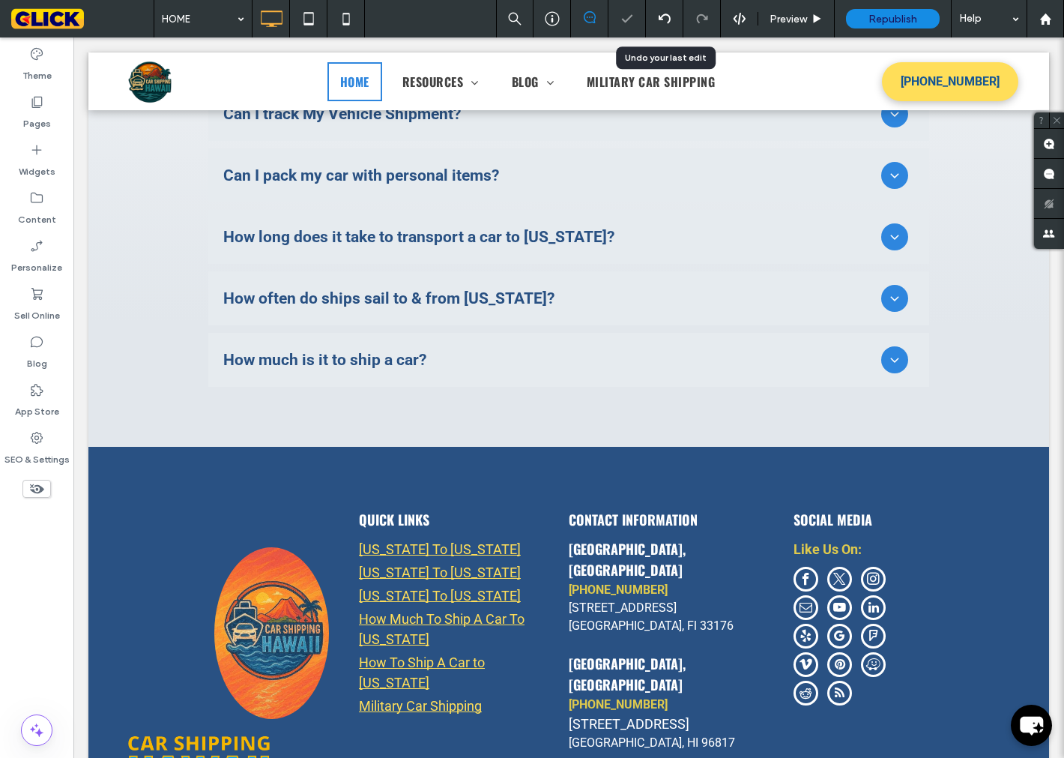
click at [667, 22] on use at bounding box center [664, 18] width 12 height 10
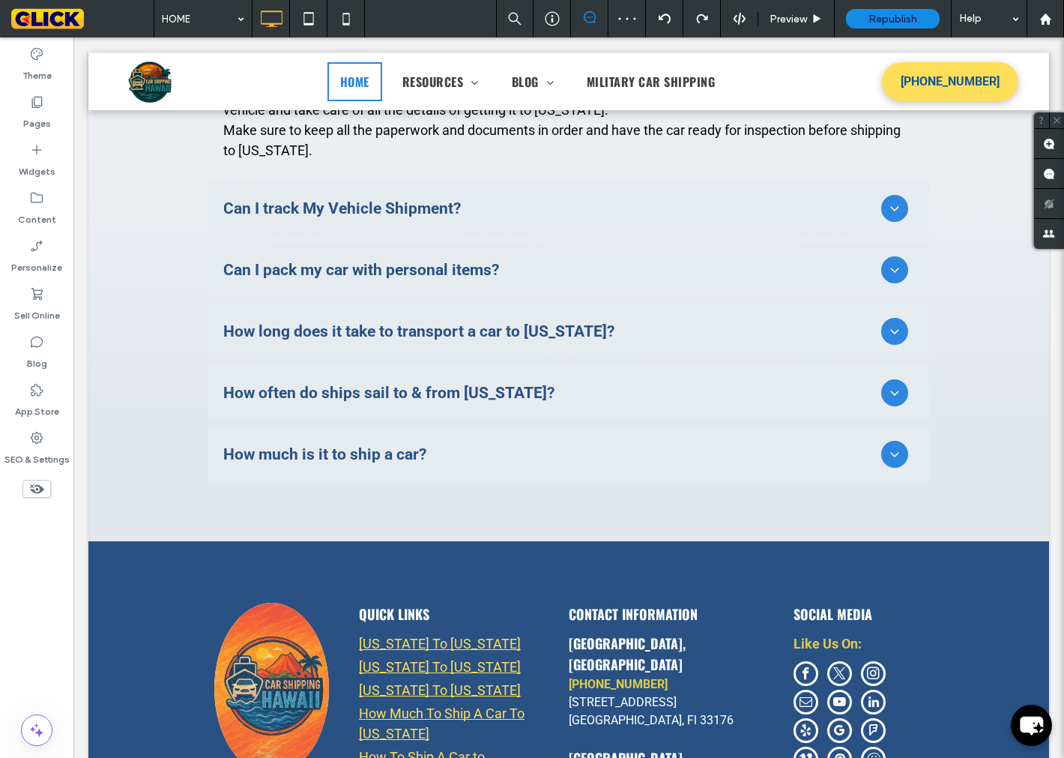
scroll to position [5971, 0]
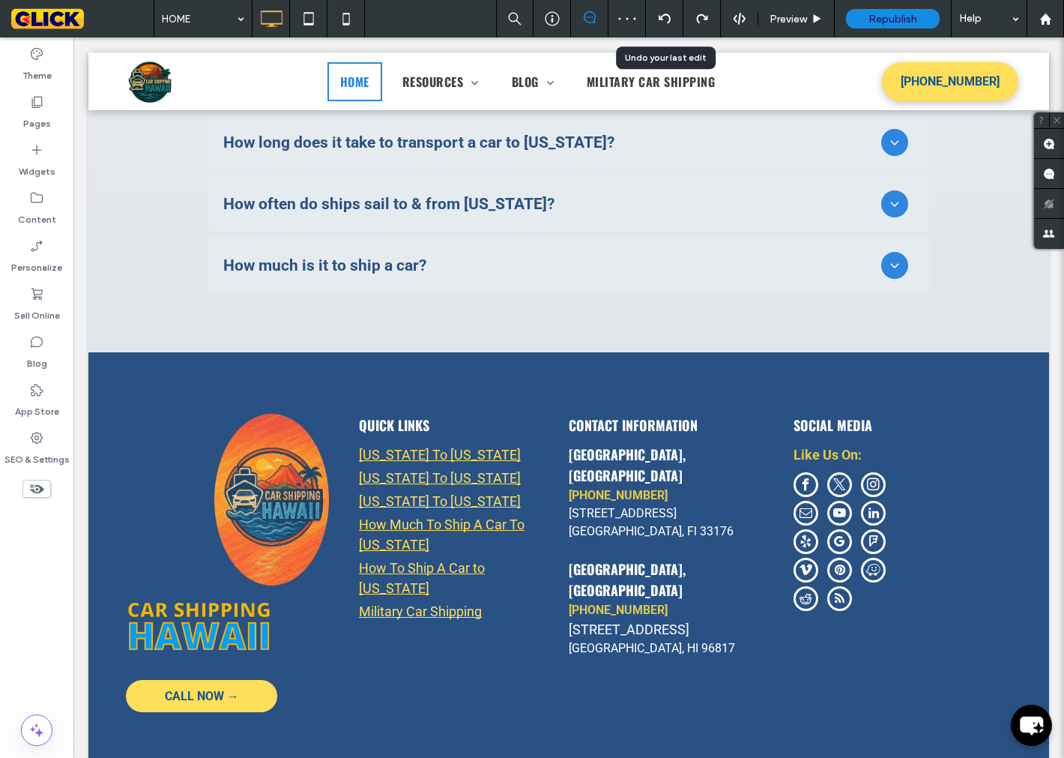
click at [665, 19] on icon at bounding box center [665, 19] width 12 height 12
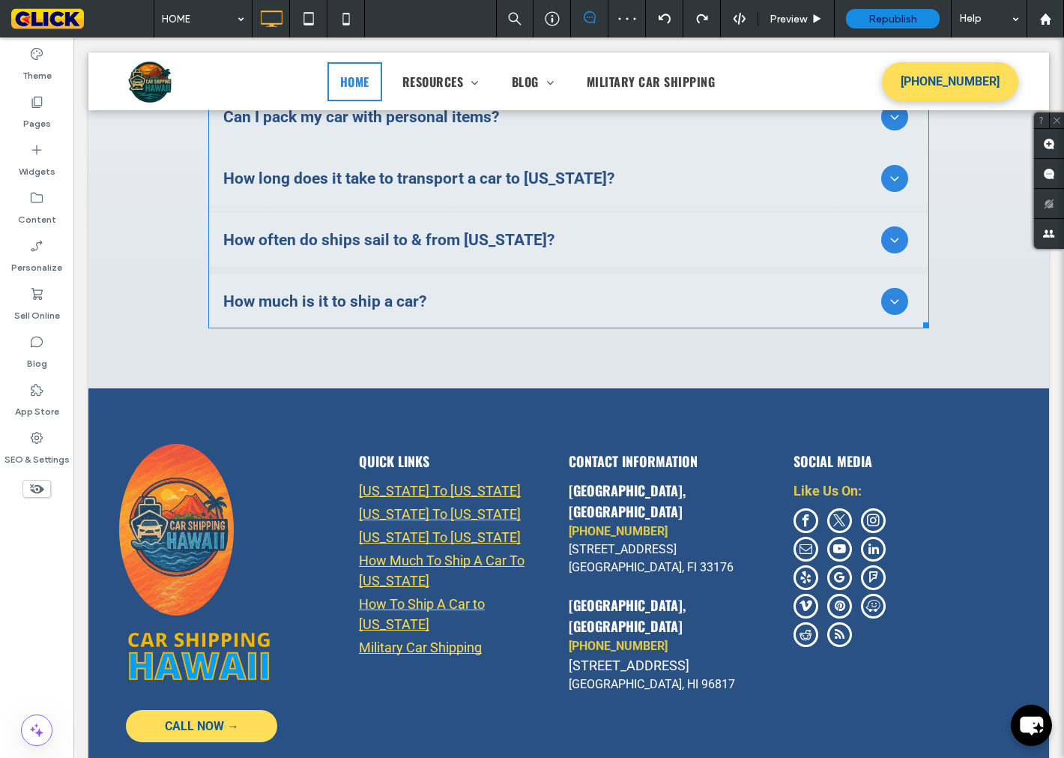
scroll to position [5966, 0]
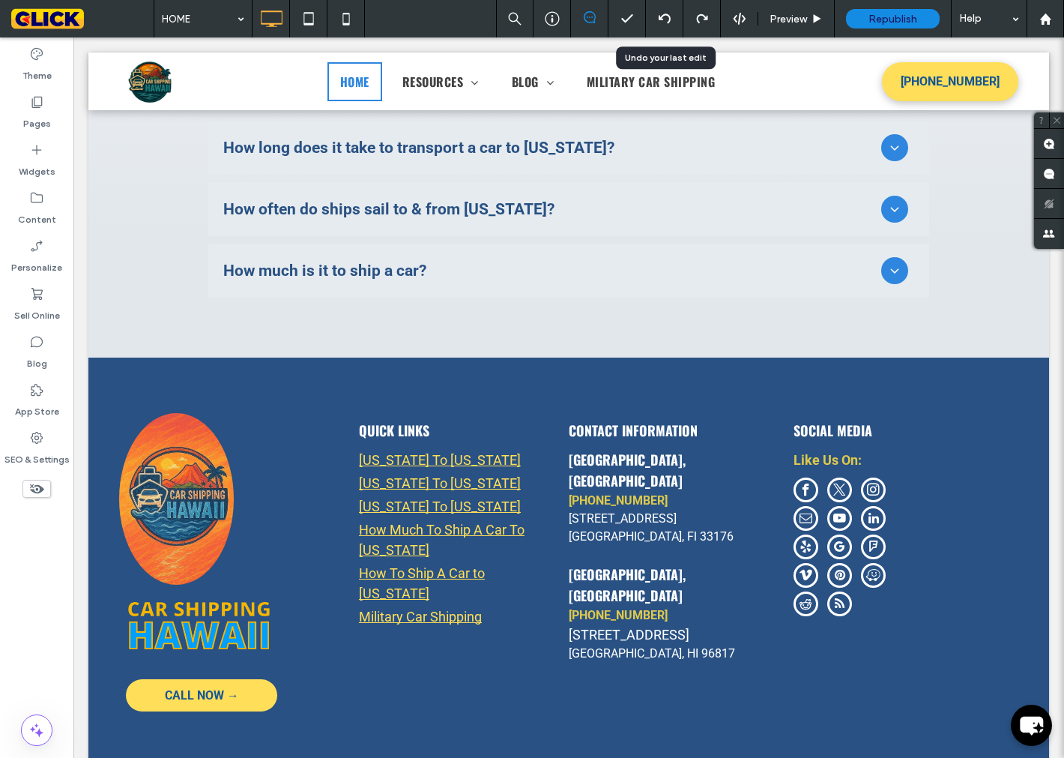
click at [665, 18] on icon at bounding box center [665, 19] width 12 height 12
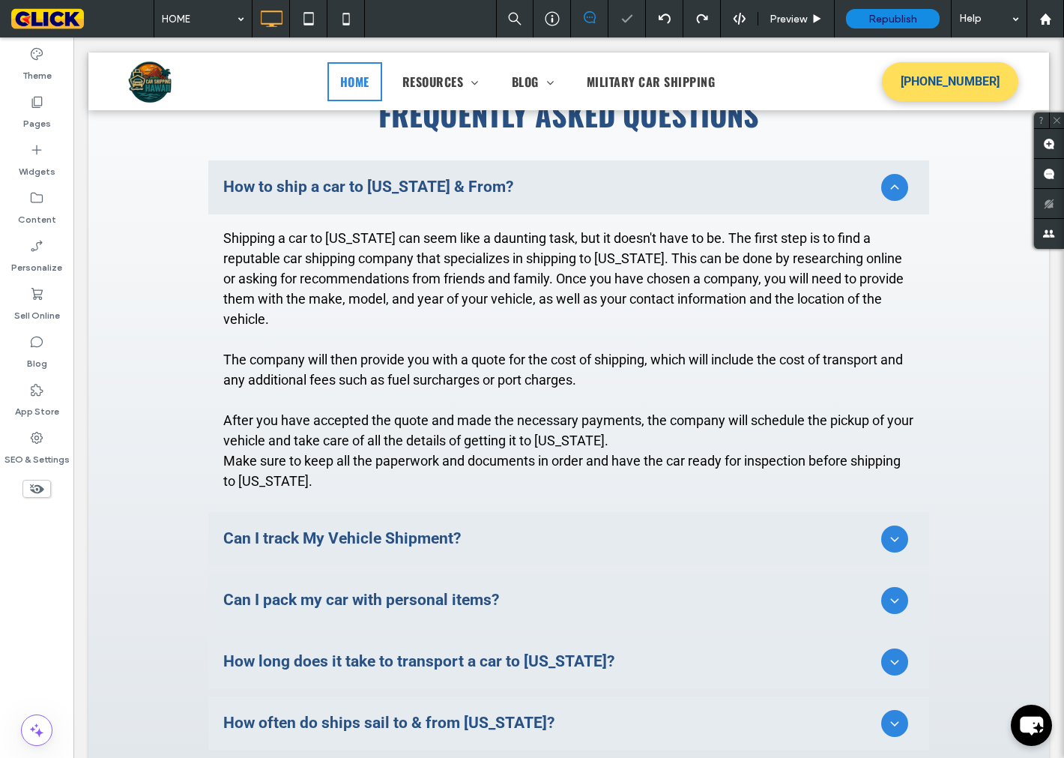
scroll to position [6045, 0]
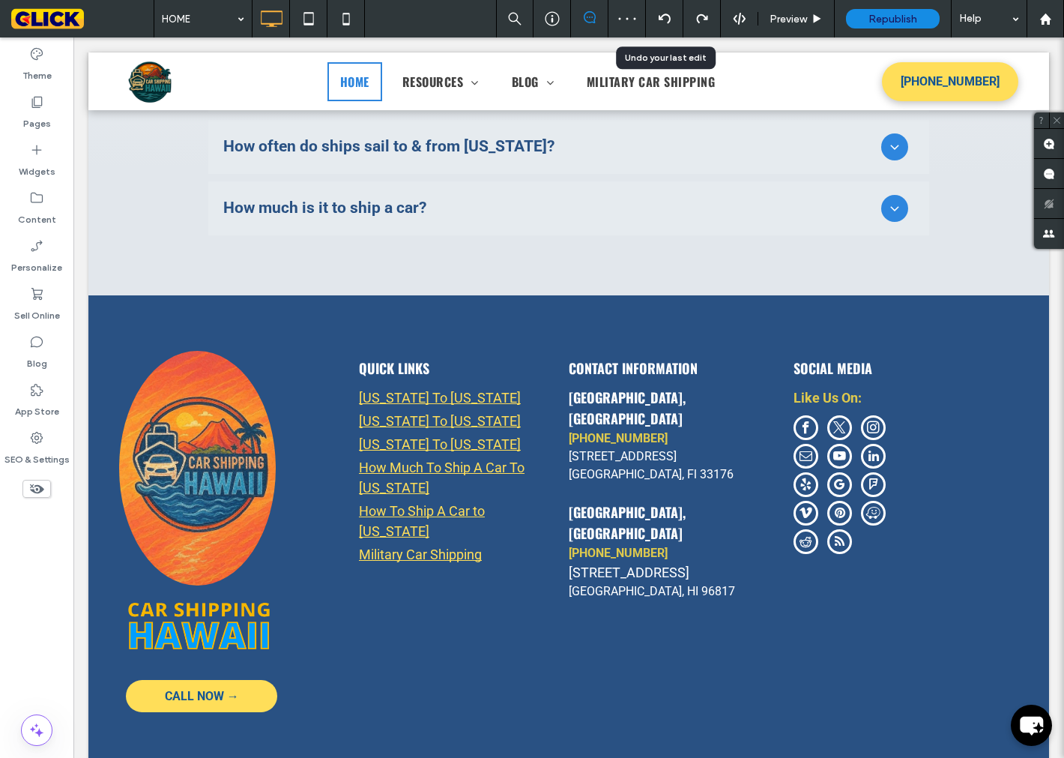
click at [667, 19] on icon at bounding box center [665, 19] width 12 height 12
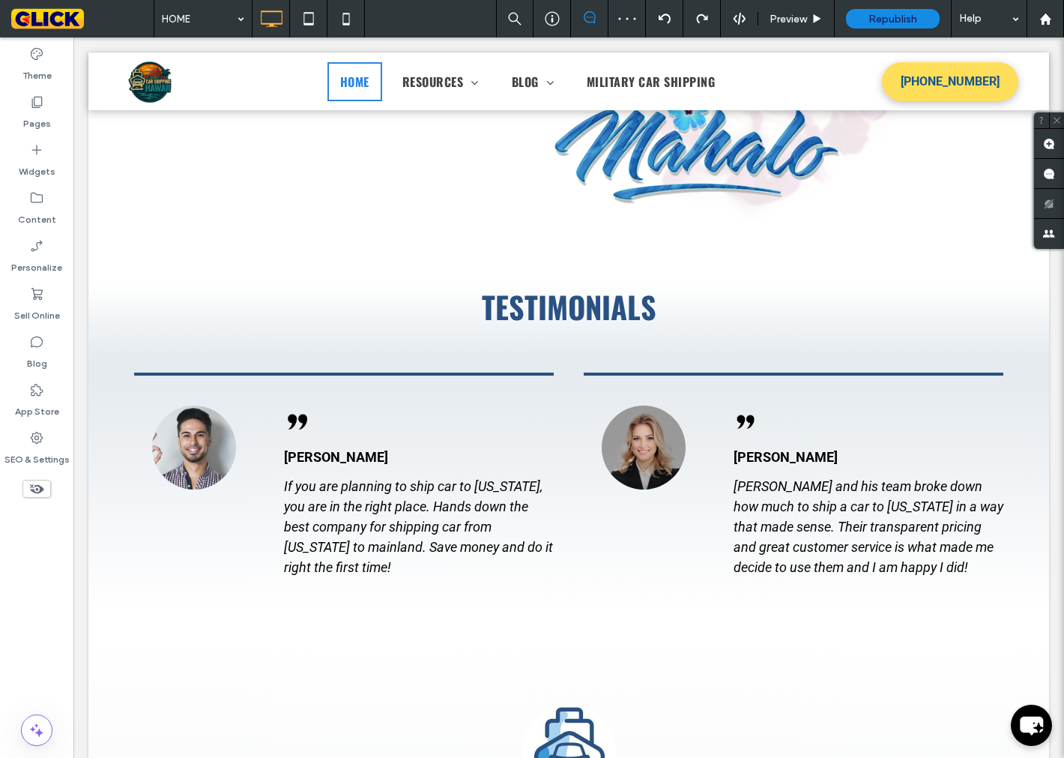
scroll to position [6029, 0]
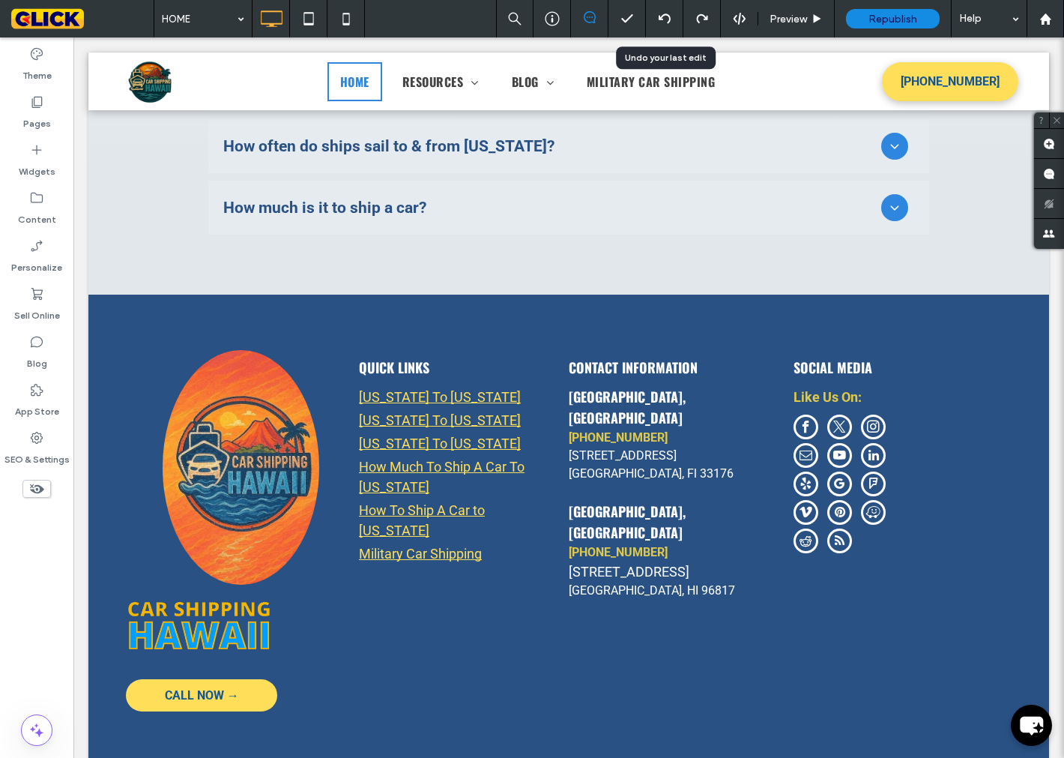
click at [659, 20] on icon at bounding box center [665, 19] width 12 height 12
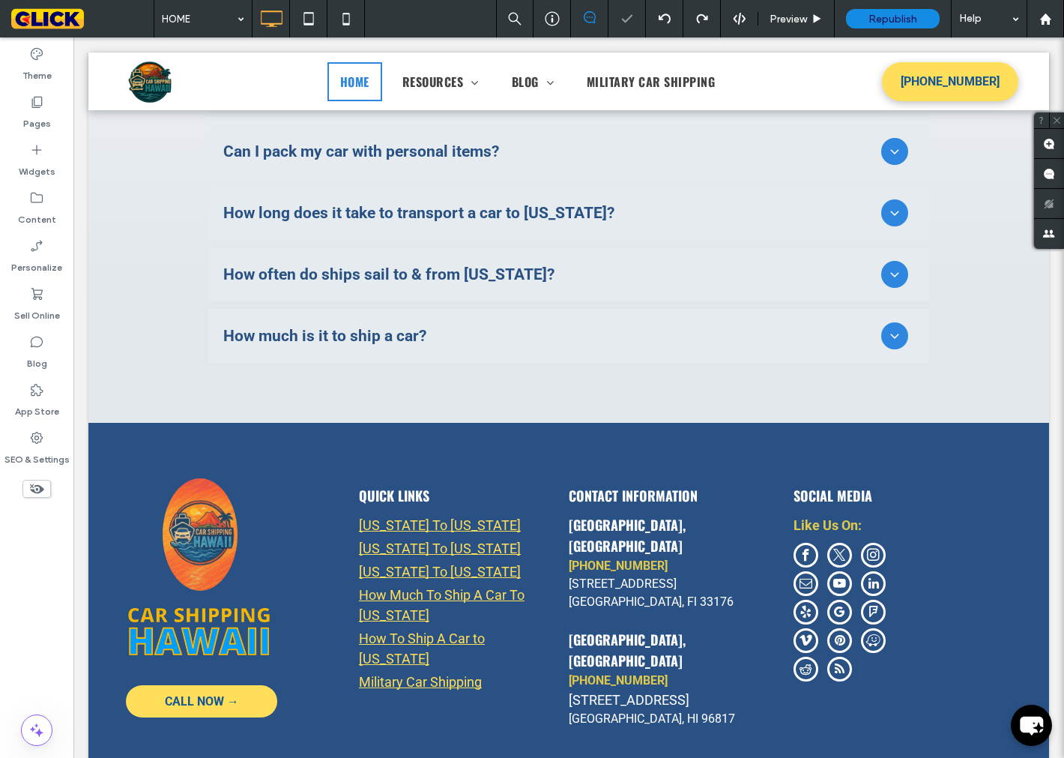
scroll to position [5907, 0]
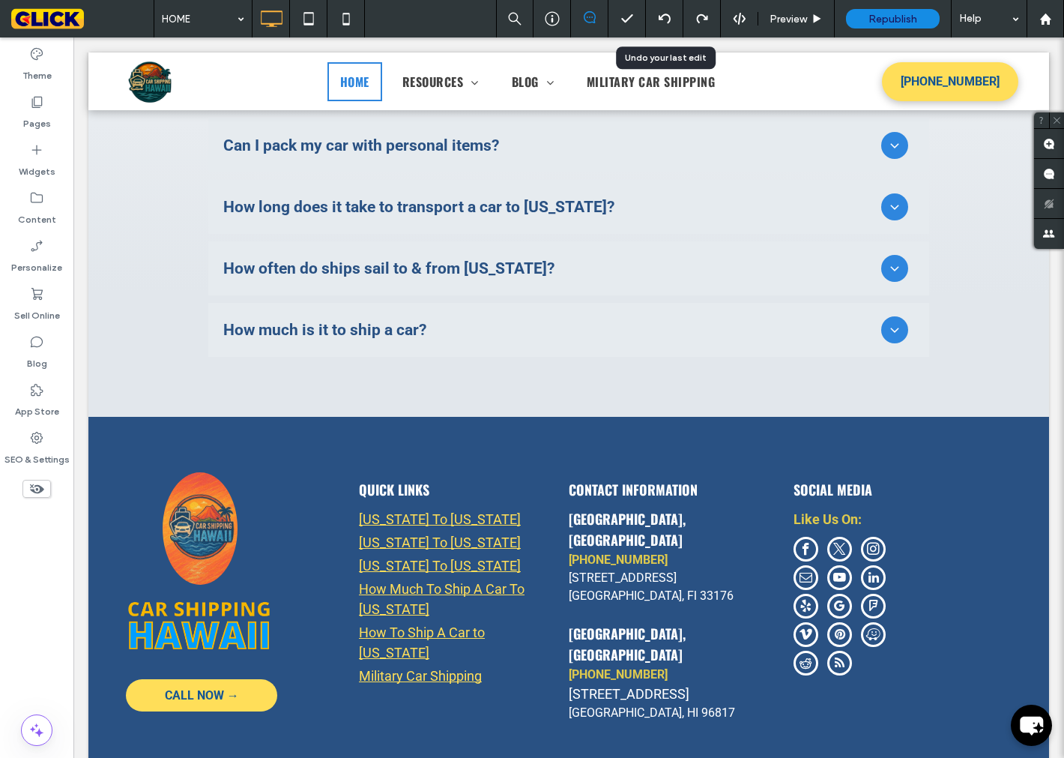
click at [663, 20] on icon at bounding box center [665, 19] width 12 height 12
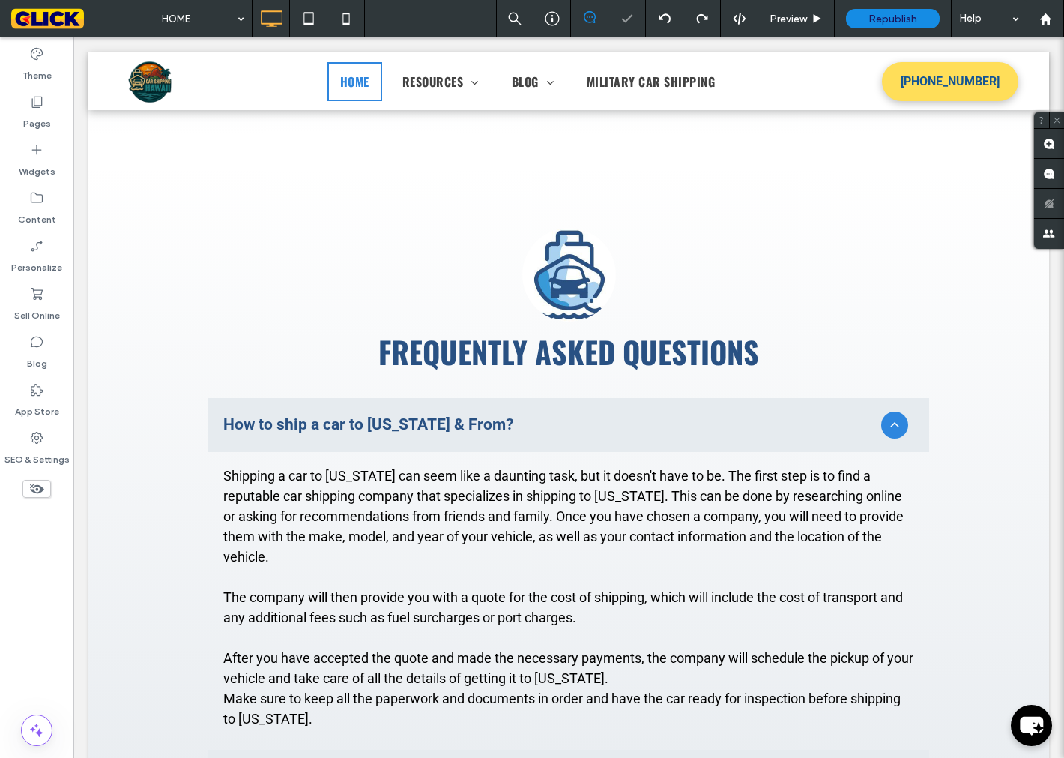
scroll to position [5877, 0]
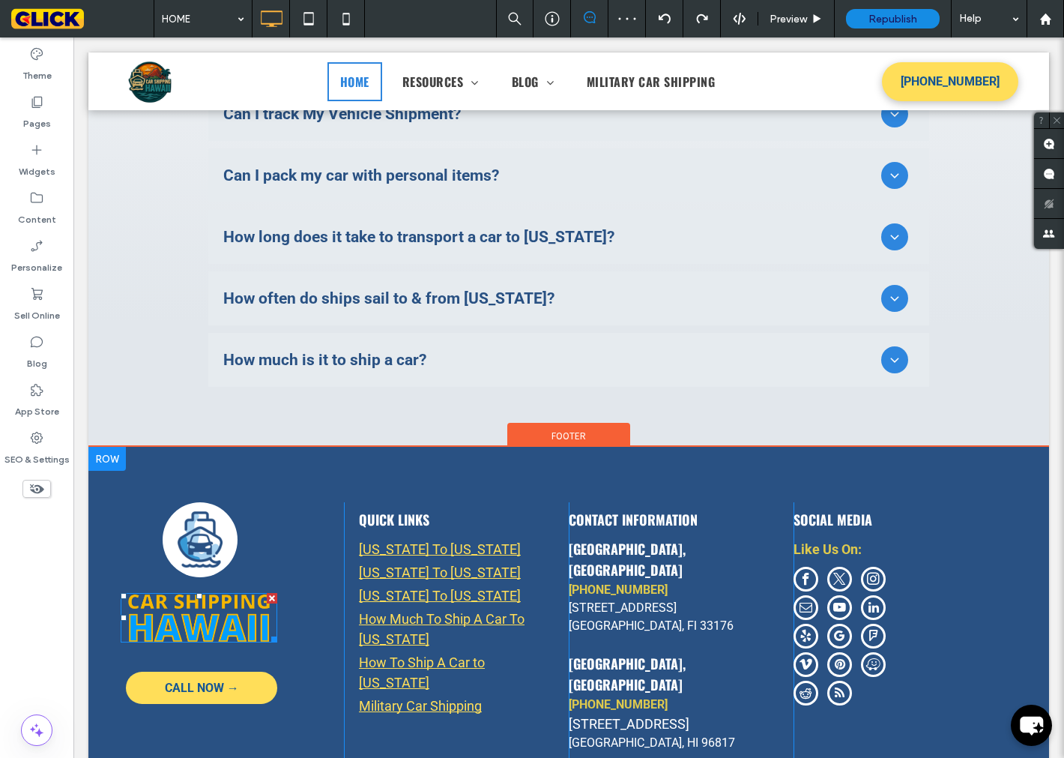
click at [174, 593] on img at bounding box center [199, 617] width 157 height 49
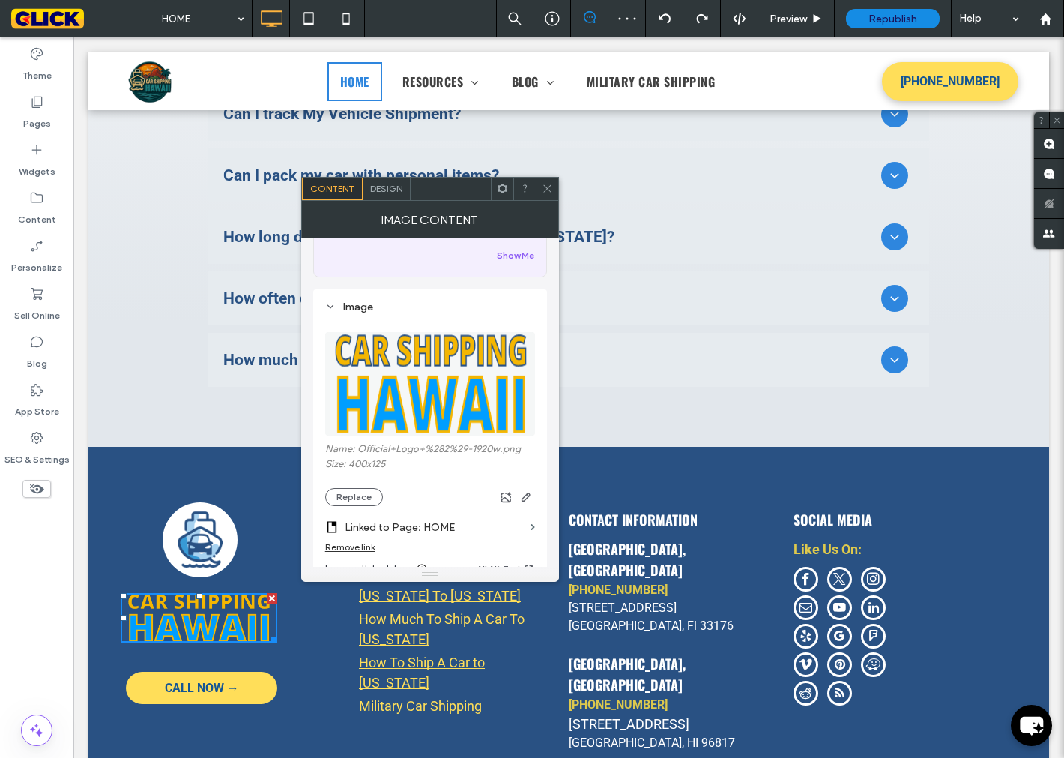
scroll to position [250, 0]
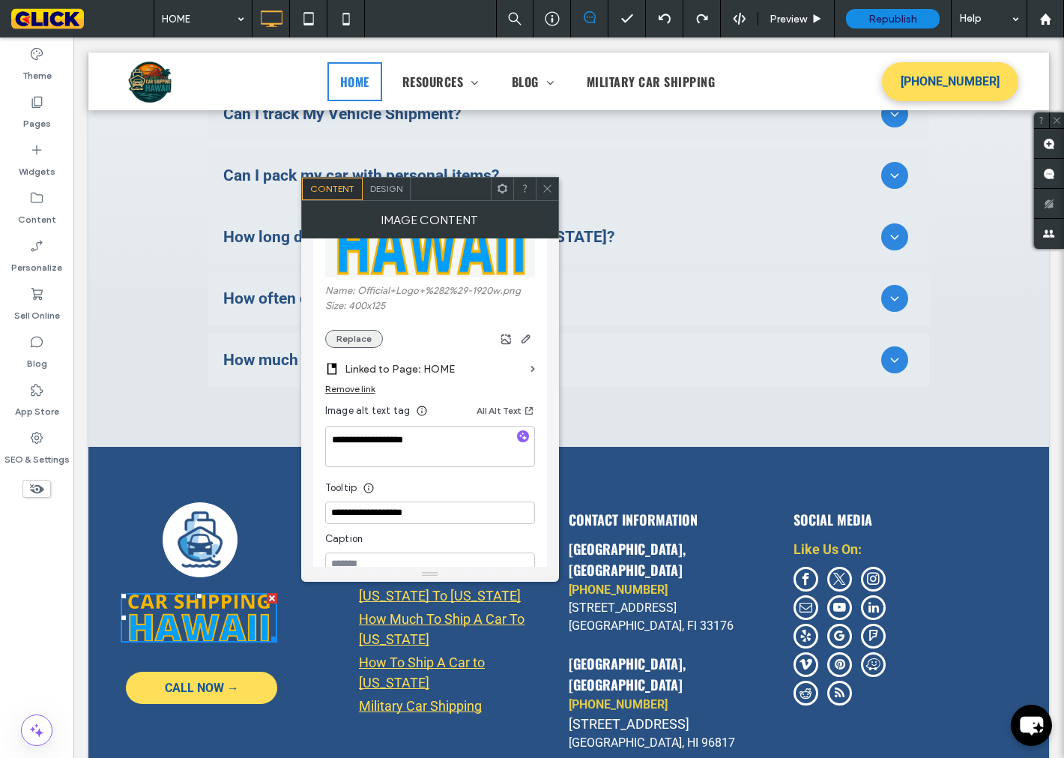
click at [364, 345] on button "Replace" at bounding box center [354, 339] width 58 height 18
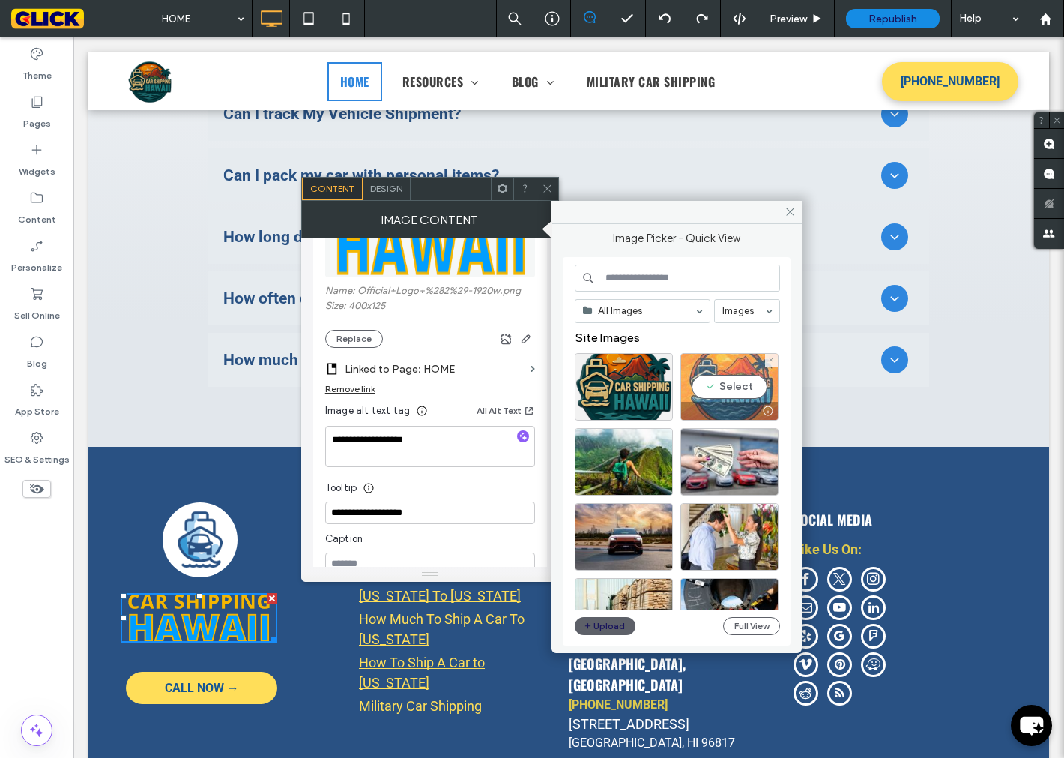
click at [743, 390] on div "Select" at bounding box center [729, 386] width 98 height 67
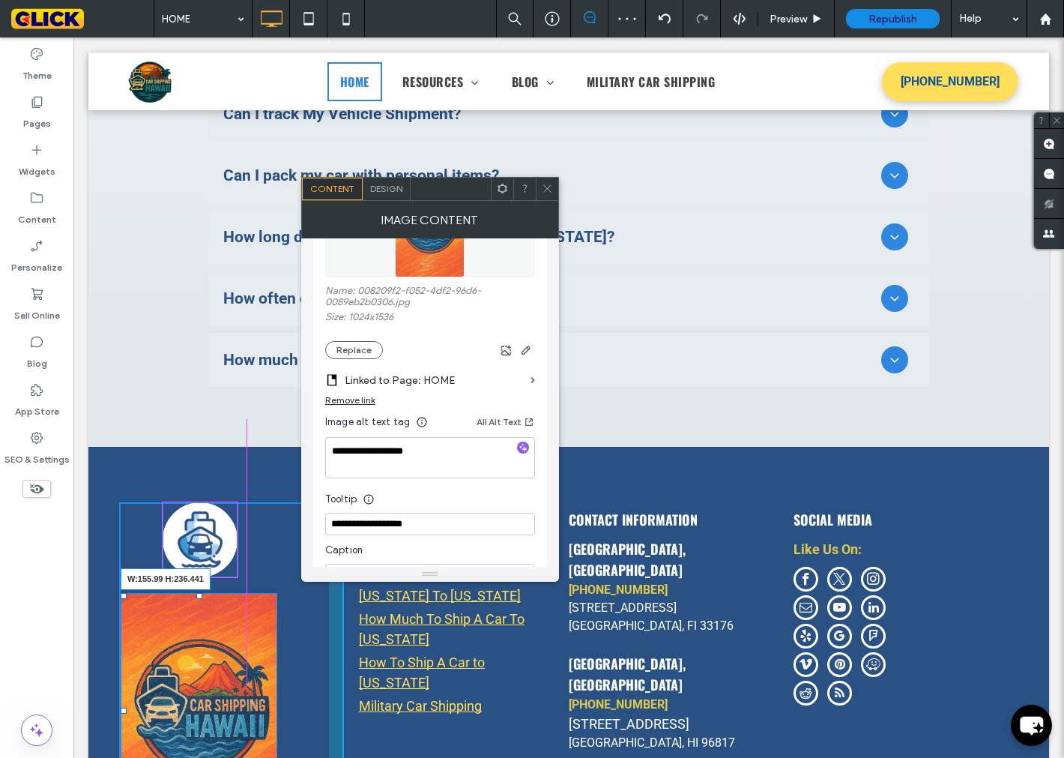
drag, startPoint x: 266, startPoint y: 725, endPoint x: 275, endPoint y: 668, distance: 57.7
click at [275, 668] on div "W:155.99 H:236.441 CALL NOW → Click To Paste" at bounding box center [231, 699] width 225 height 395
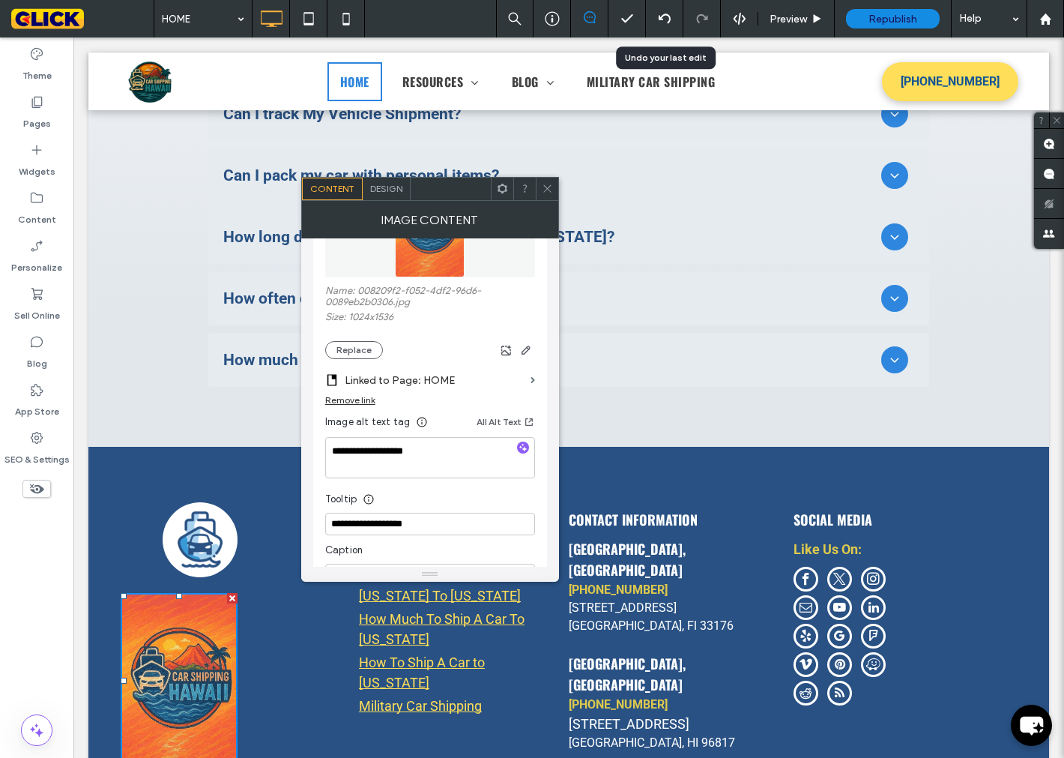
click at [668, 17] on use at bounding box center [664, 18] width 12 height 10
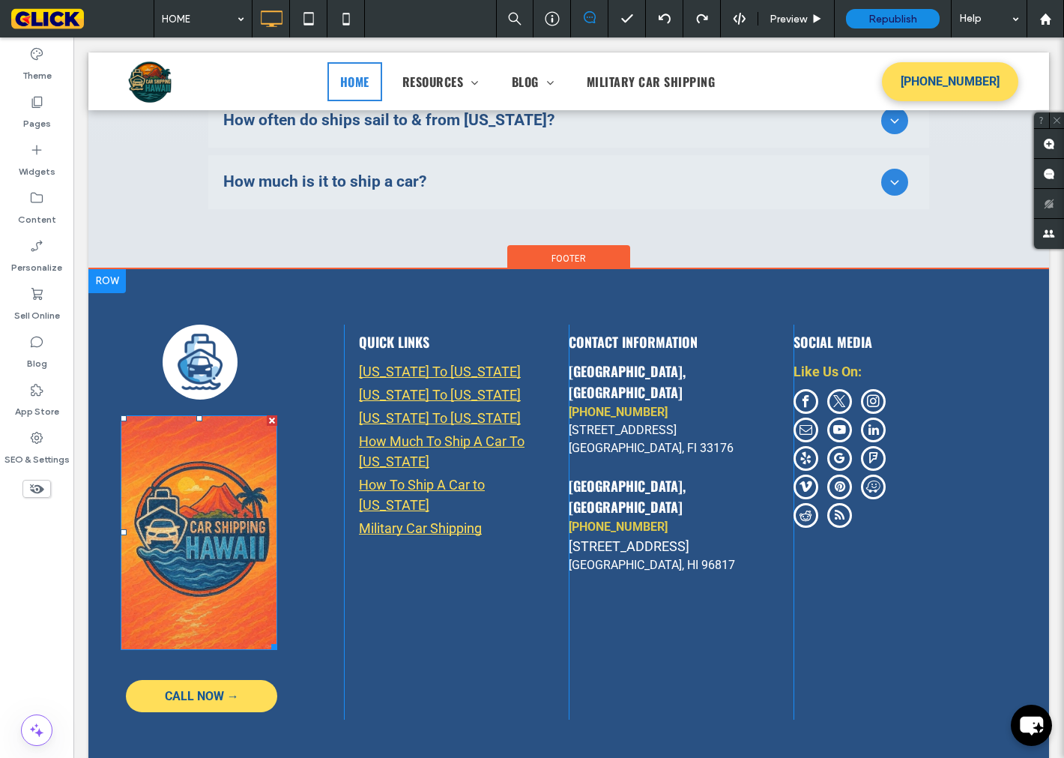
scroll to position [6066, 0]
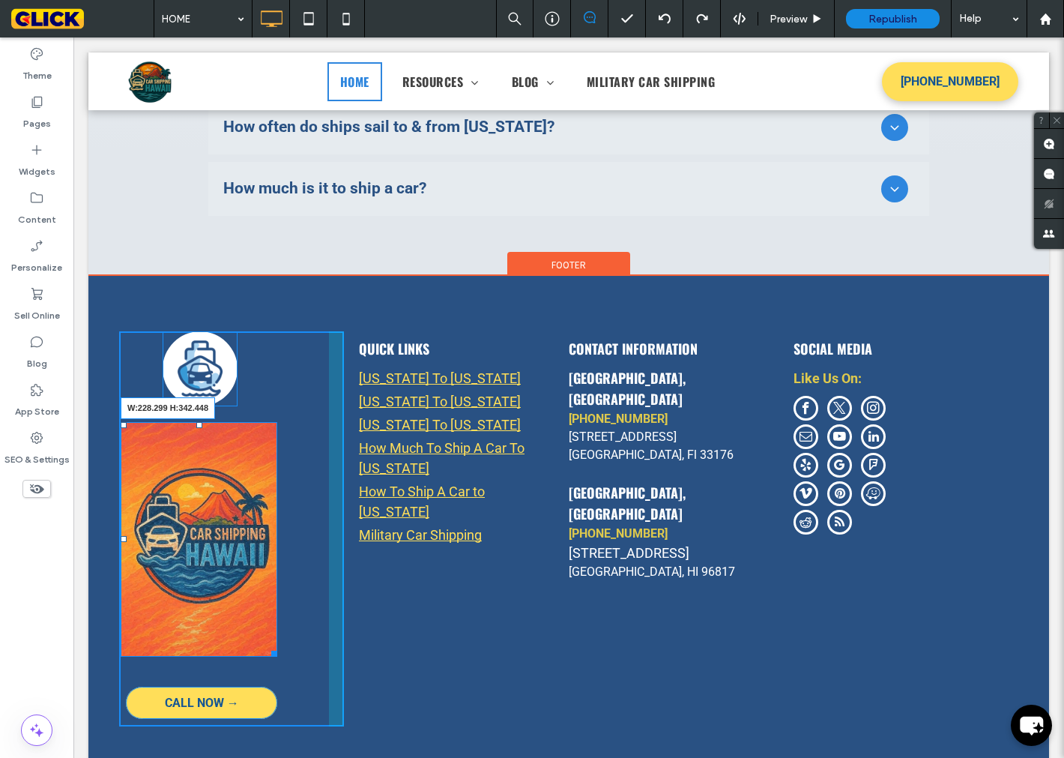
drag, startPoint x: 263, startPoint y: 549, endPoint x: 281, endPoint y: 578, distance: 33.7
click at [277, 645] on div at bounding box center [271, 650] width 11 height 11
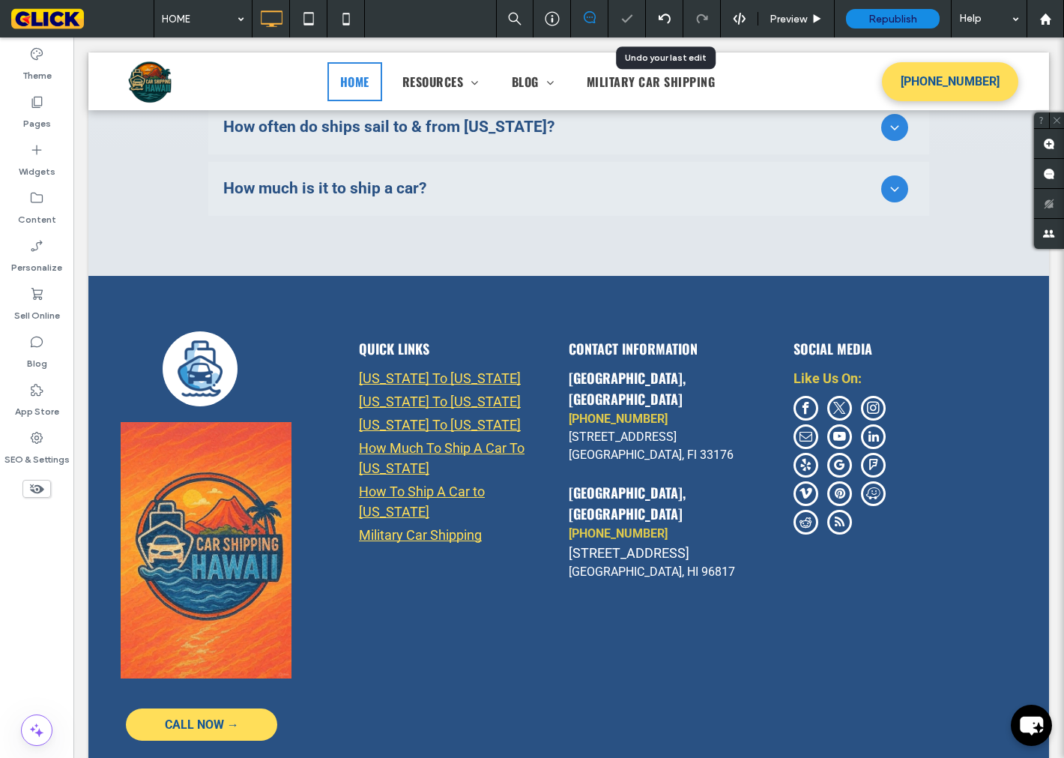
click at [665, 25] on div at bounding box center [664, 18] width 37 height 37
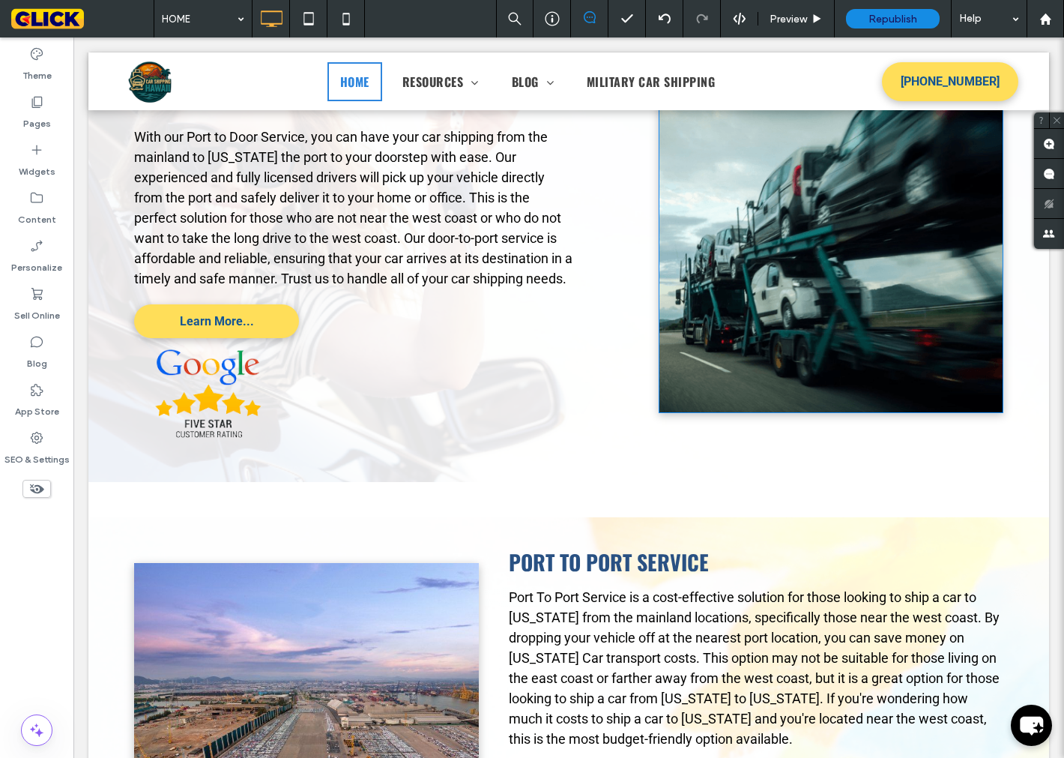
scroll to position [0, 0]
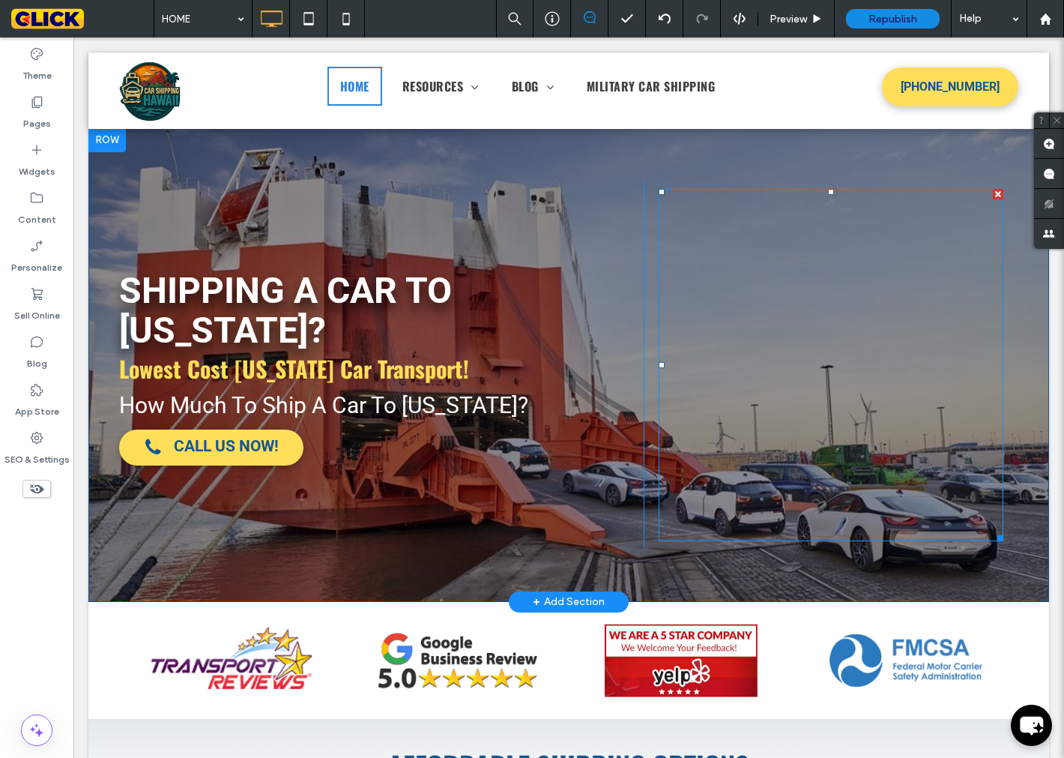
click at [881, 235] on span at bounding box center [831, 365] width 345 height 352
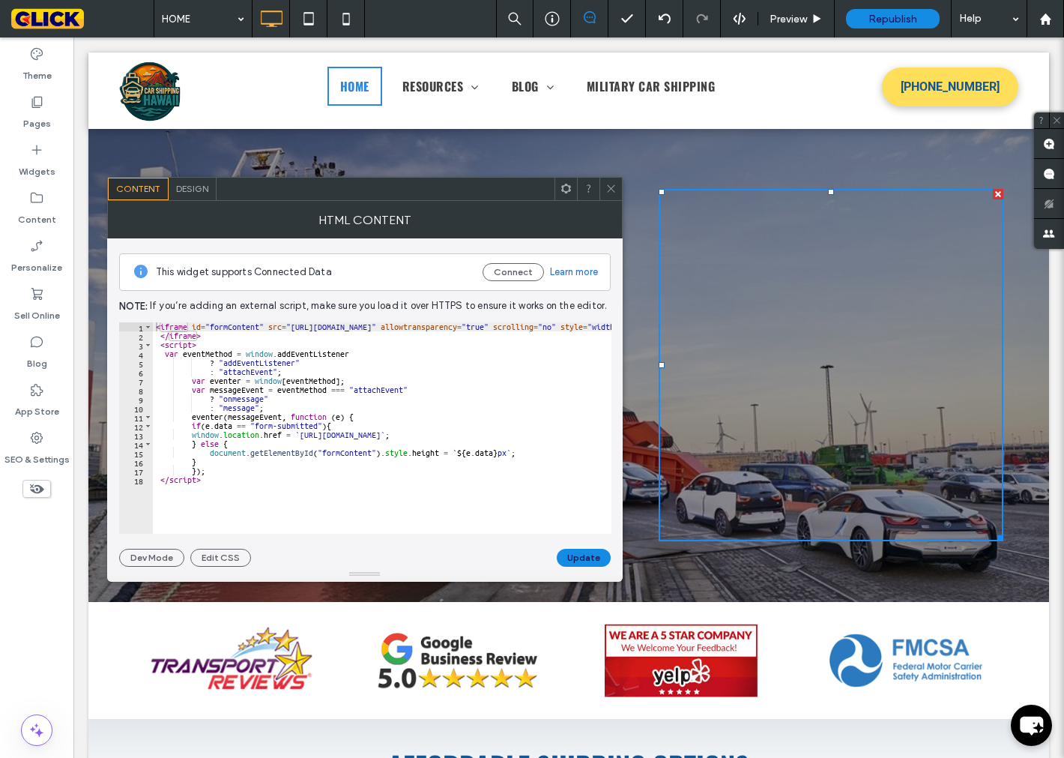
click at [727, 168] on div "SHIPPING A CAR TO [US_STATE]? Lowest Cost [US_STATE] Car Transport! How Much To…" at bounding box center [568, 365] width 961 height 474
